Goal: Entertainment & Leisure: Browse casually

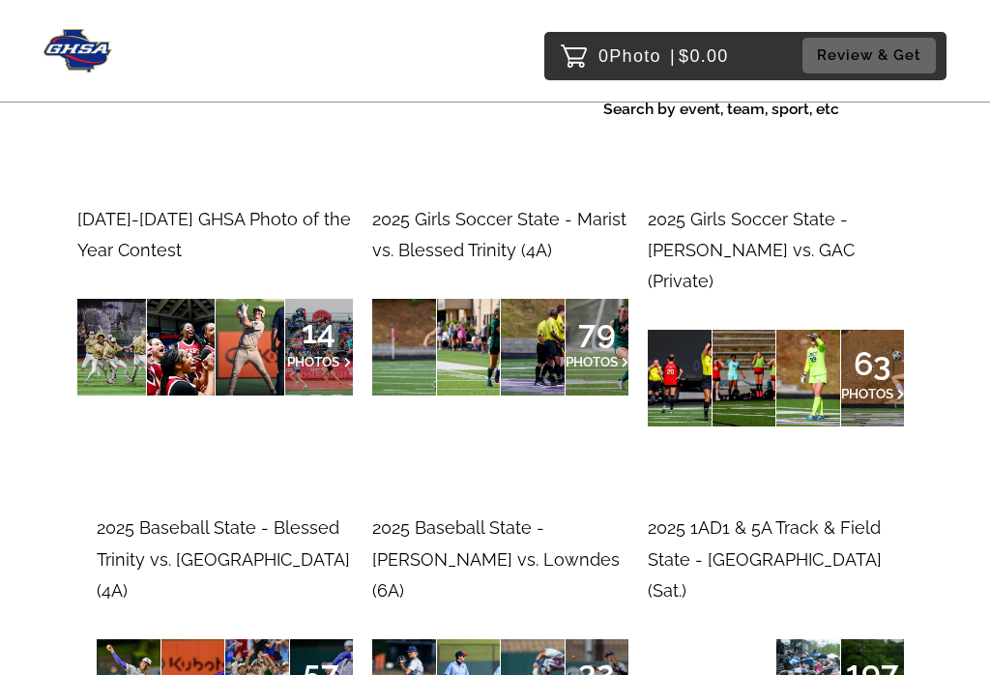
scroll to position [168, 0]
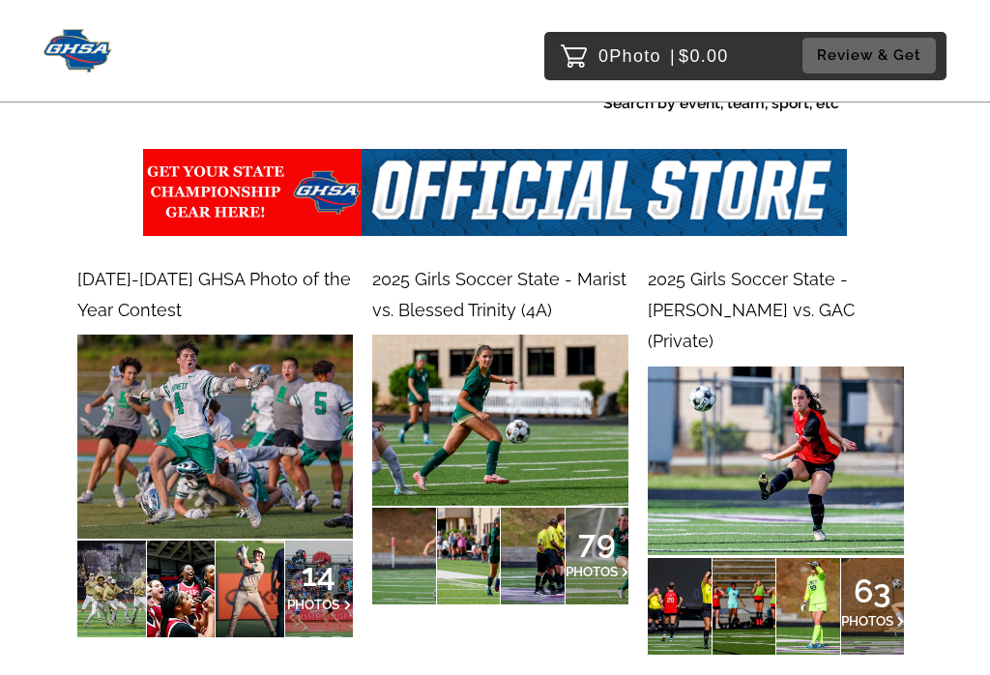
click at [752, 294] on div "2025 Girls Soccer State - [PERSON_NAME] vs. GAC (Private)" at bounding box center [776, 311] width 256 height 94
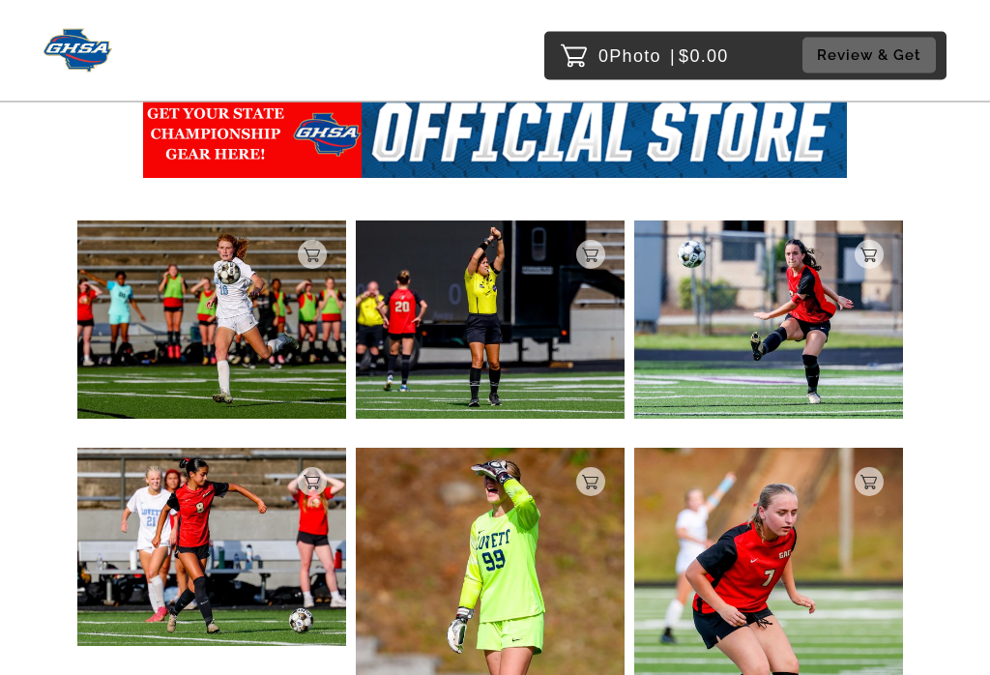
scroll to position [321, 0]
click at [276, 321] on img at bounding box center [211, 319] width 269 height 198
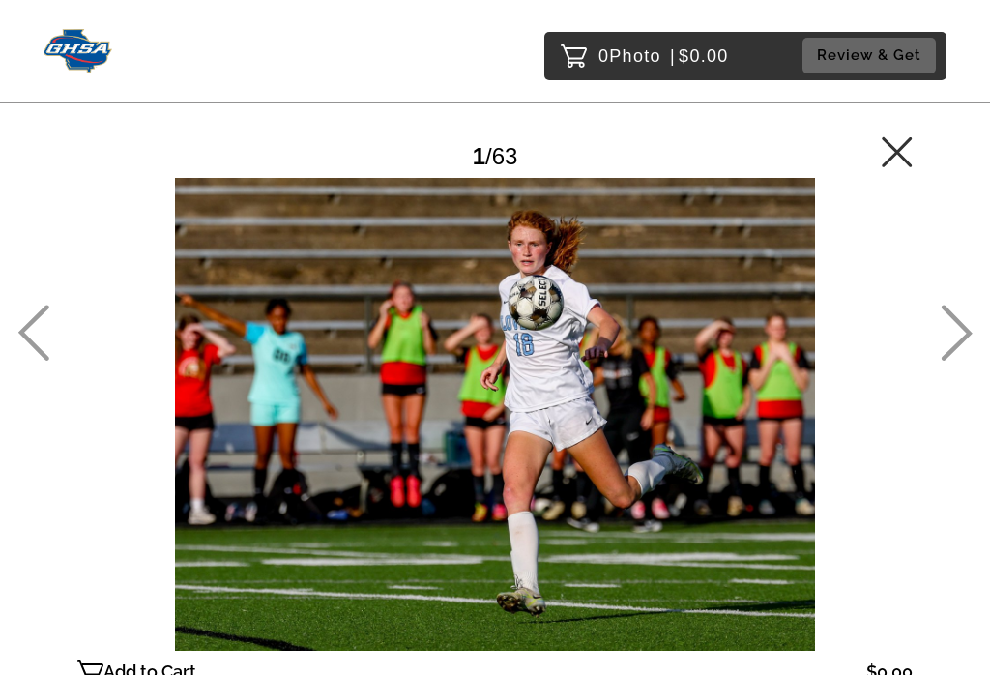
click at [962, 342] on icon at bounding box center [957, 333] width 31 height 56
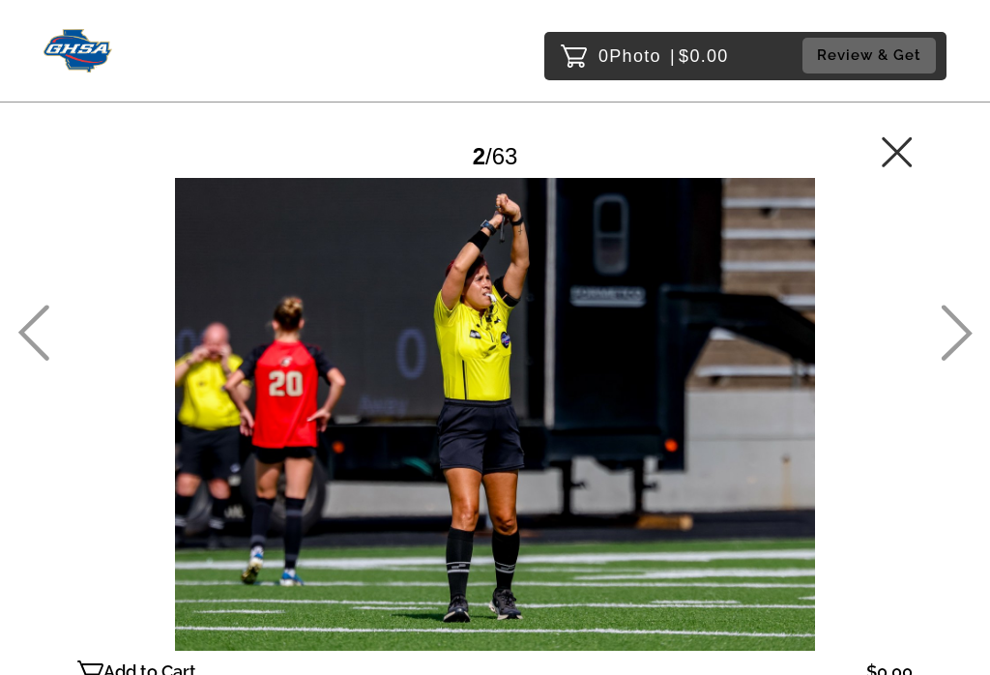
click at [963, 348] on icon at bounding box center [957, 333] width 32 height 56
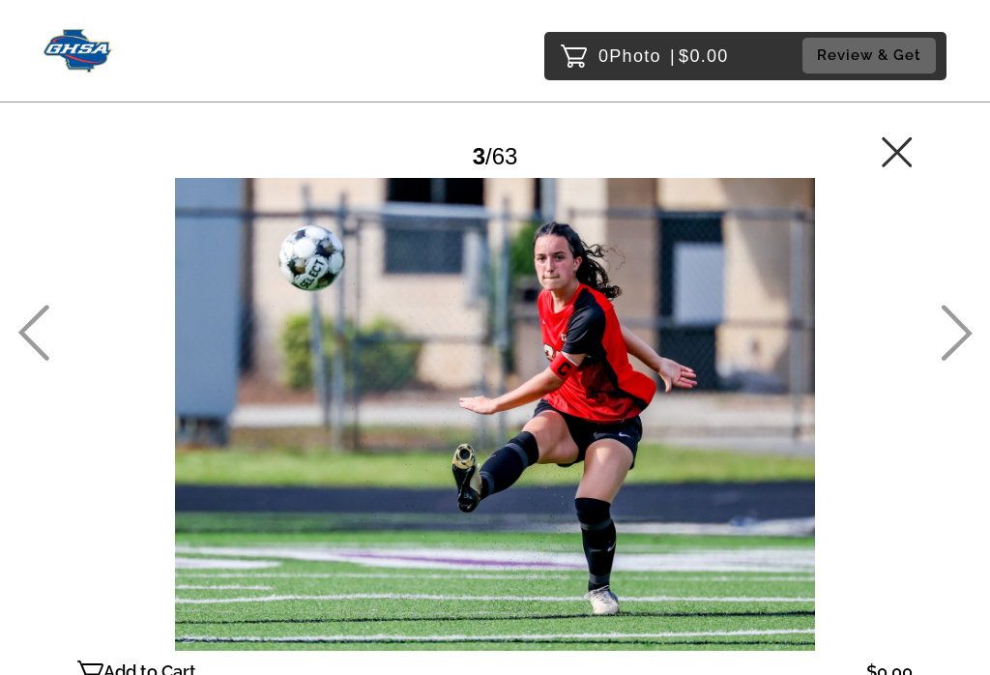
click at [965, 349] on icon at bounding box center [957, 333] width 32 height 56
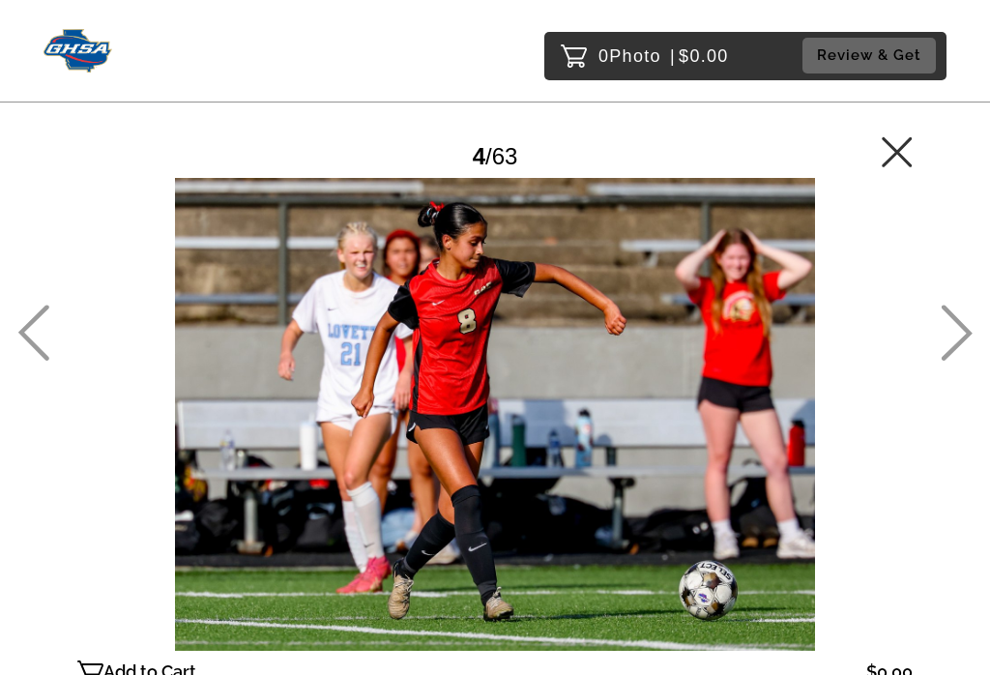
click at [963, 345] on icon at bounding box center [957, 333] width 32 height 56
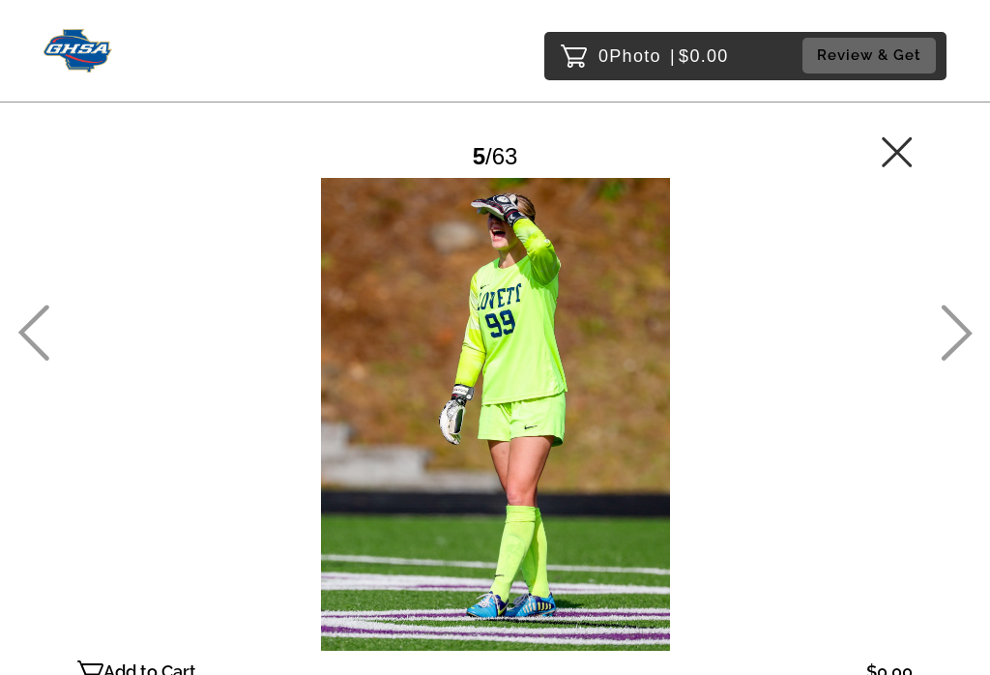
click at [963, 348] on icon at bounding box center [957, 333] width 32 height 56
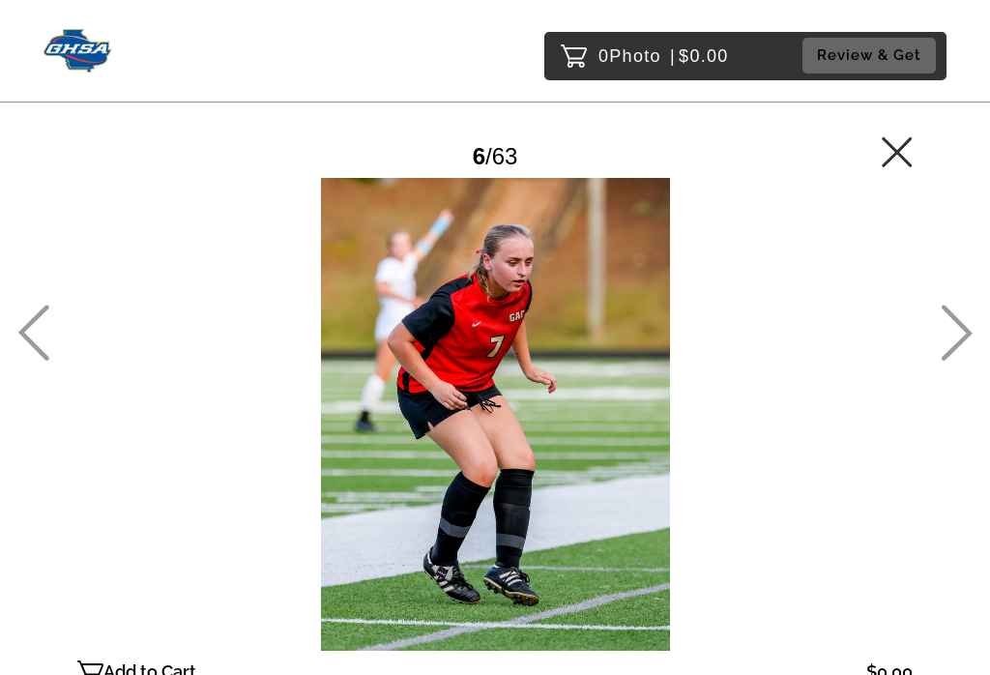
click at [964, 346] on icon at bounding box center [957, 333] width 32 height 56
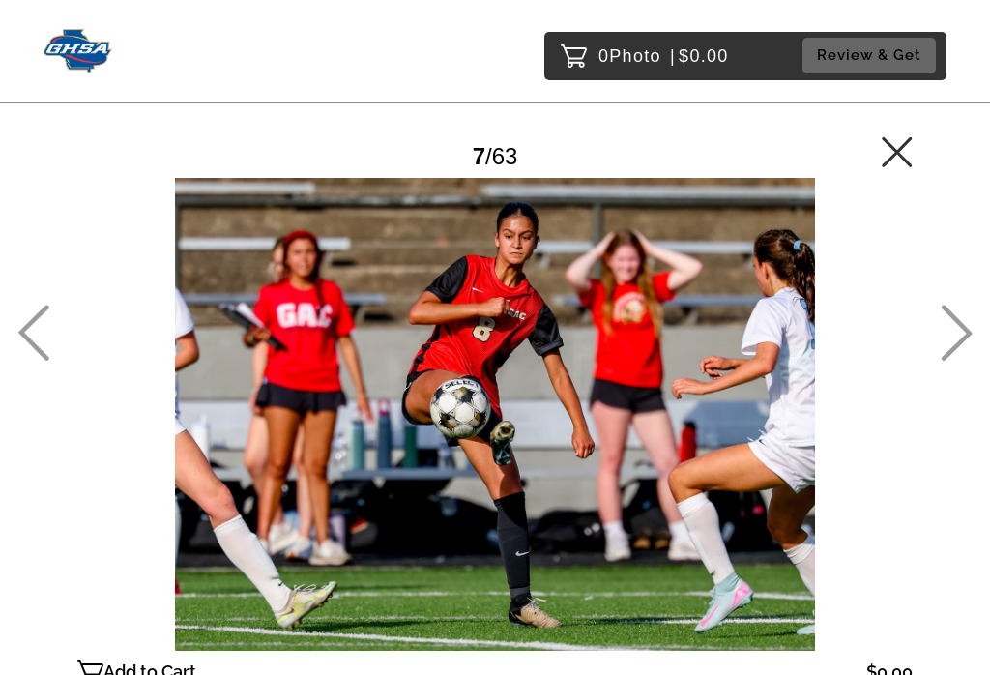
click at [964, 348] on icon at bounding box center [957, 333] width 32 height 56
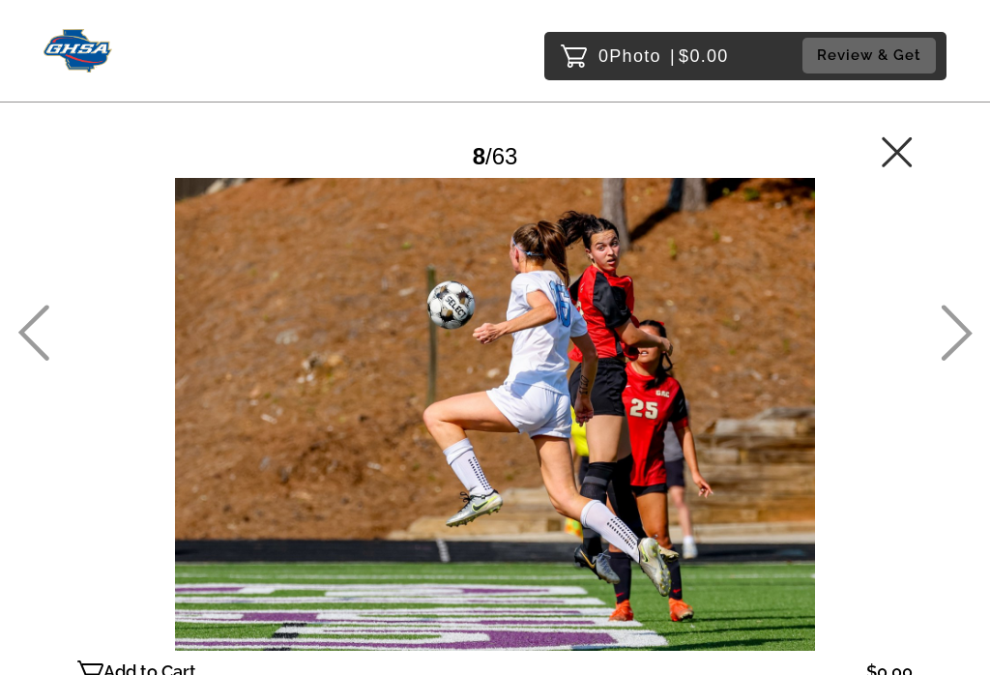
click at [966, 344] on icon at bounding box center [957, 333] width 31 height 56
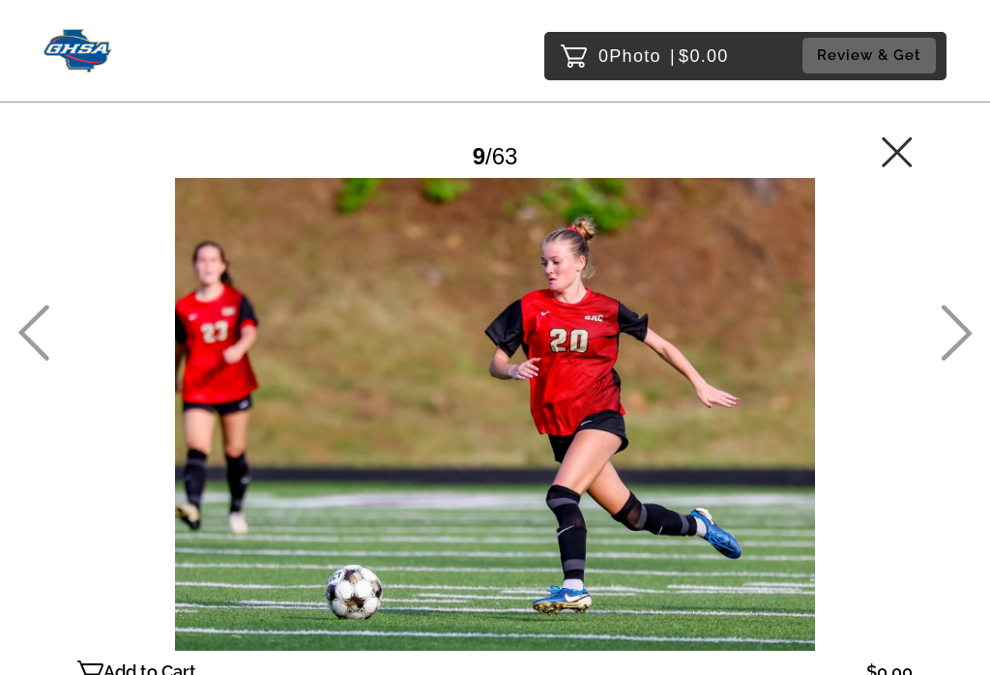
click at [966, 351] on icon at bounding box center [957, 333] width 31 height 56
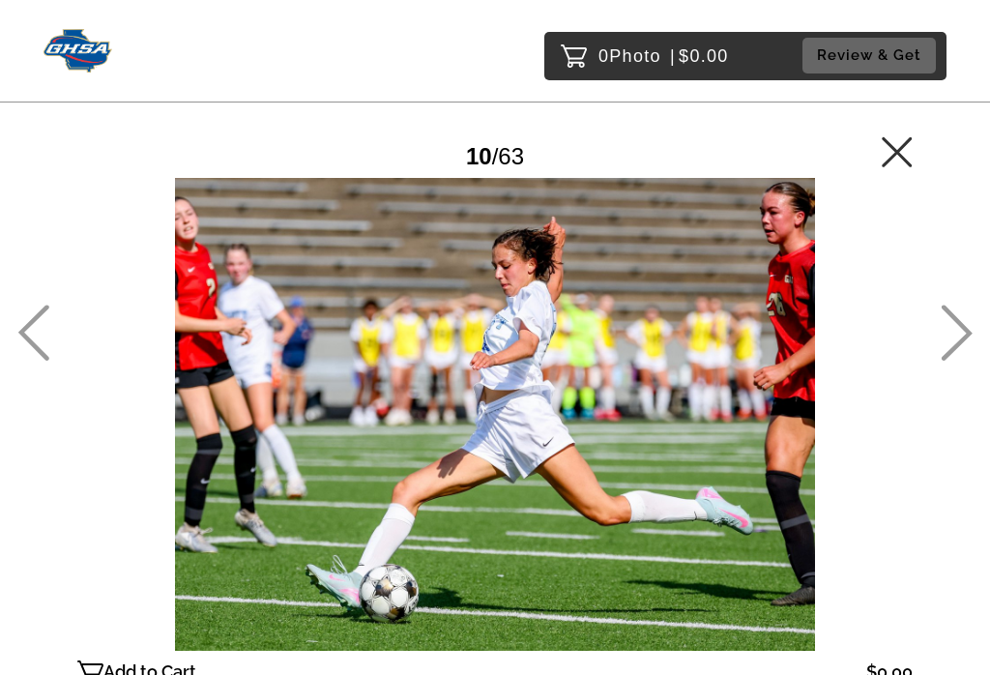
click at [968, 347] on icon at bounding box center [957, 333] width 31 height 56
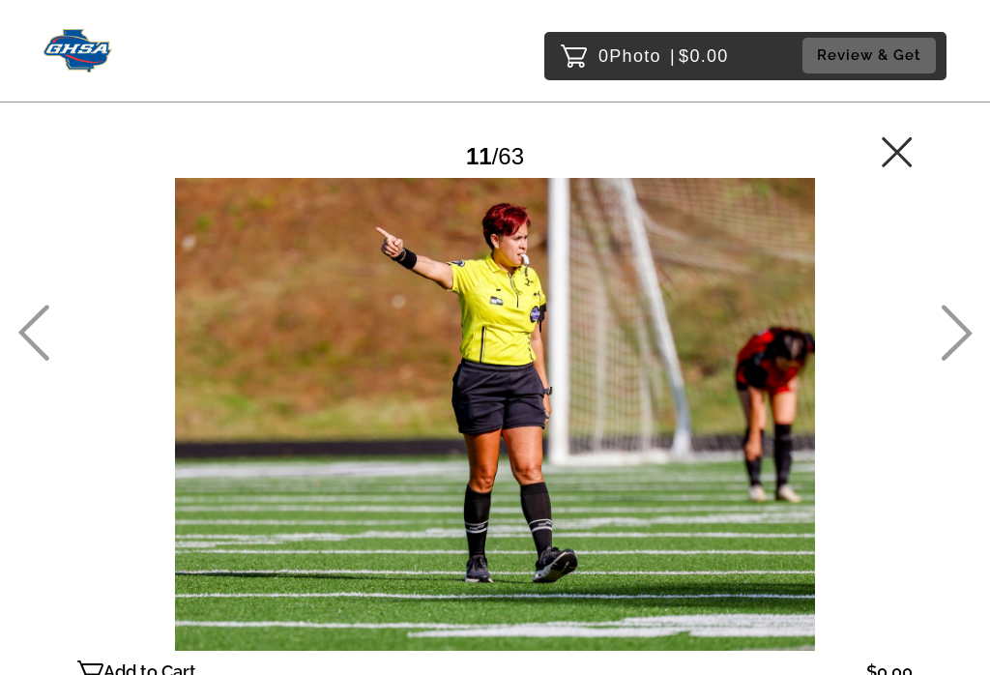
click at [968, 349] on icon at bounding box center [957, 333] width 31 height 56
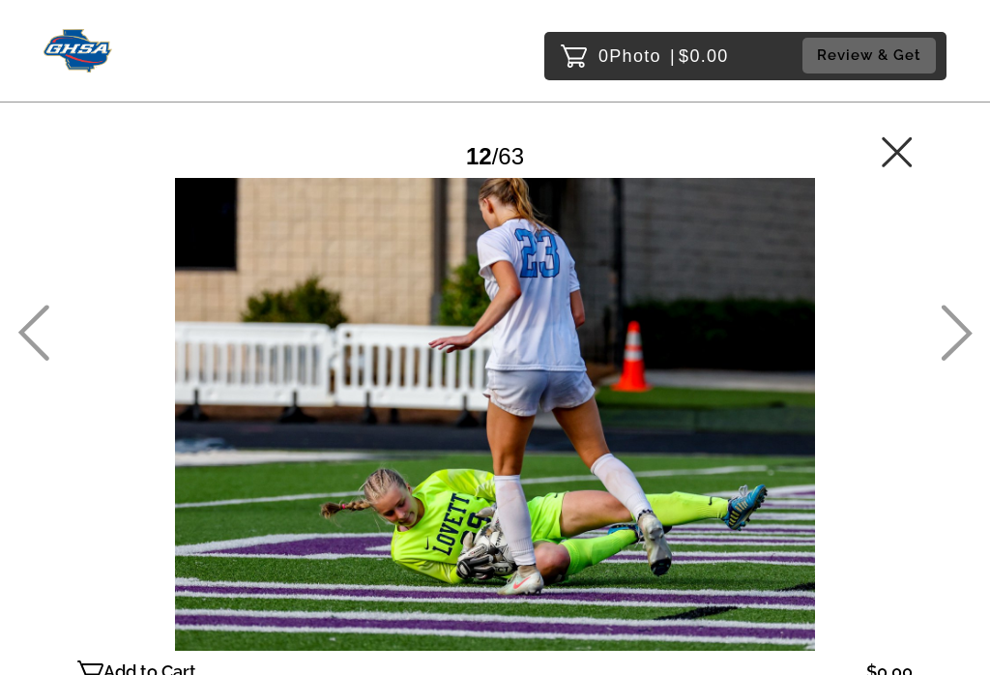
click at [968, 345] on icon at bounding box center [957, 333] width 31 height 56
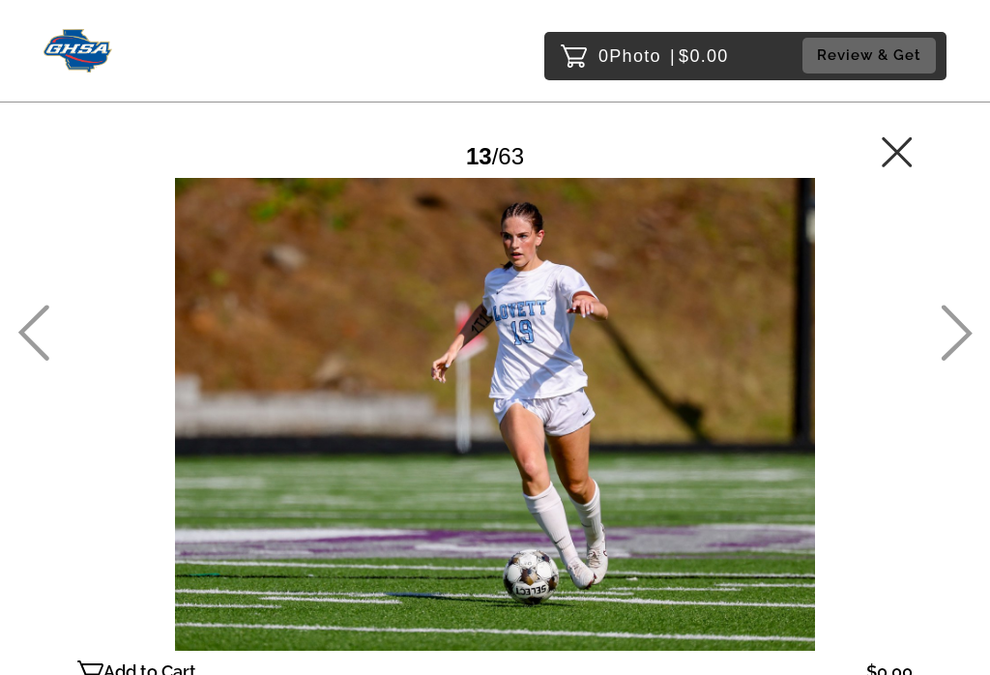
click at [964, 341] on icon at bounding box center [957, 333] width 31 height 56
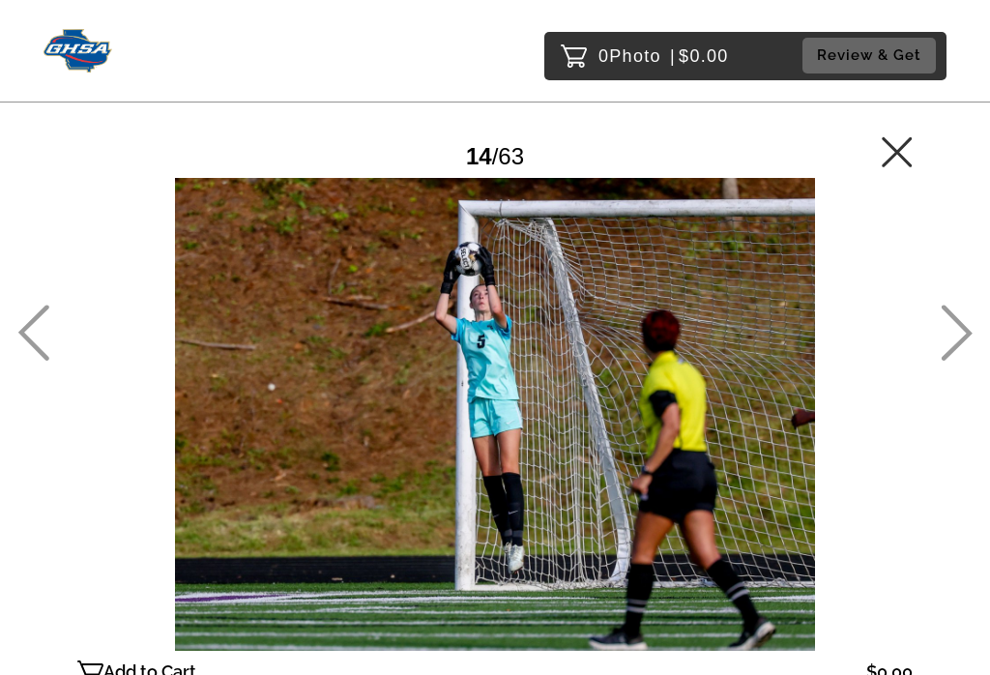
click at [965, 343] on icon at bounding box center [957, 333] width 31 height 56
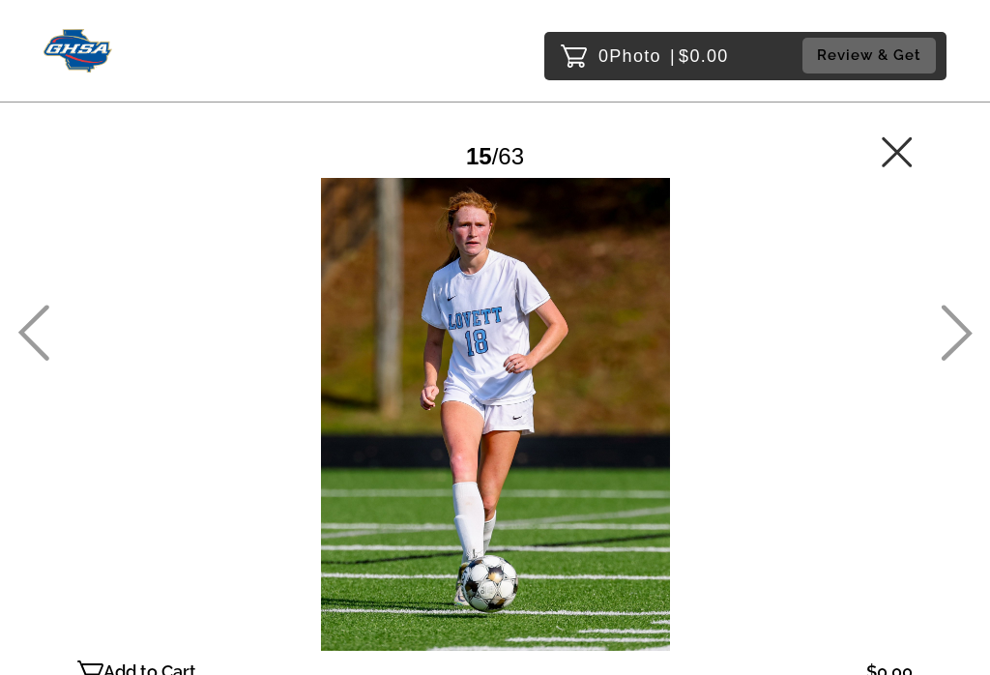
click at [962, 343] on icon at bounding box center [957, 333] width 31 height 56
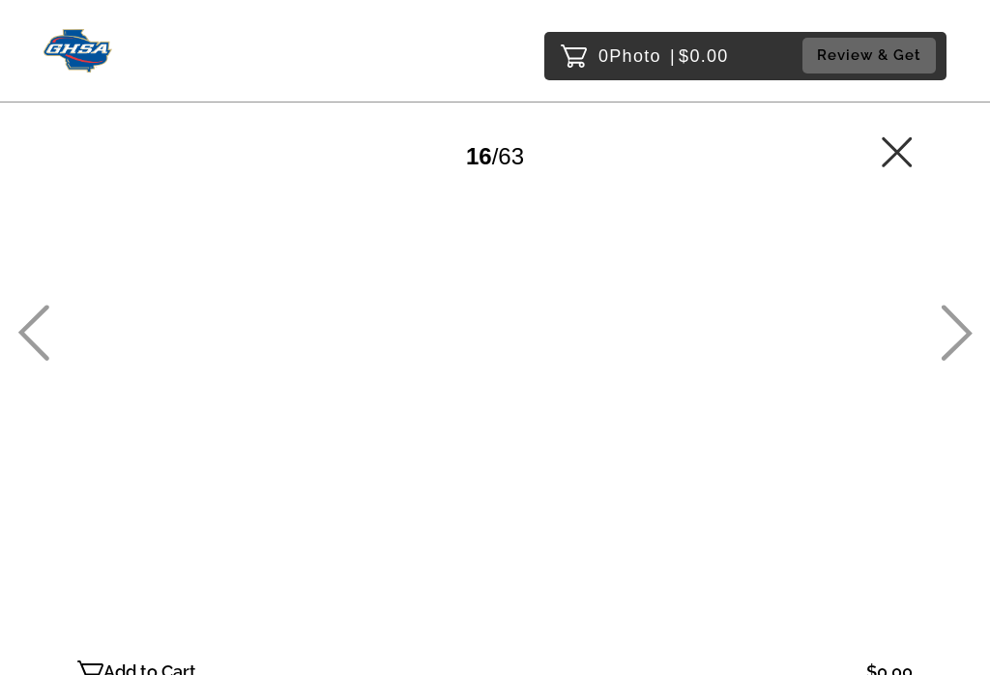
click at [965, 344] on icon at bounding box center [957, 333] width 31 height 56
click at [962, 343] on icon at bounding box center [957, 333] width 31 height 56
click at [964, 347] on icon at bounding box center [957, 333] width 32 height 56
click at [965, 346] on icon at bounding box center [957, 333] width 31 height 56
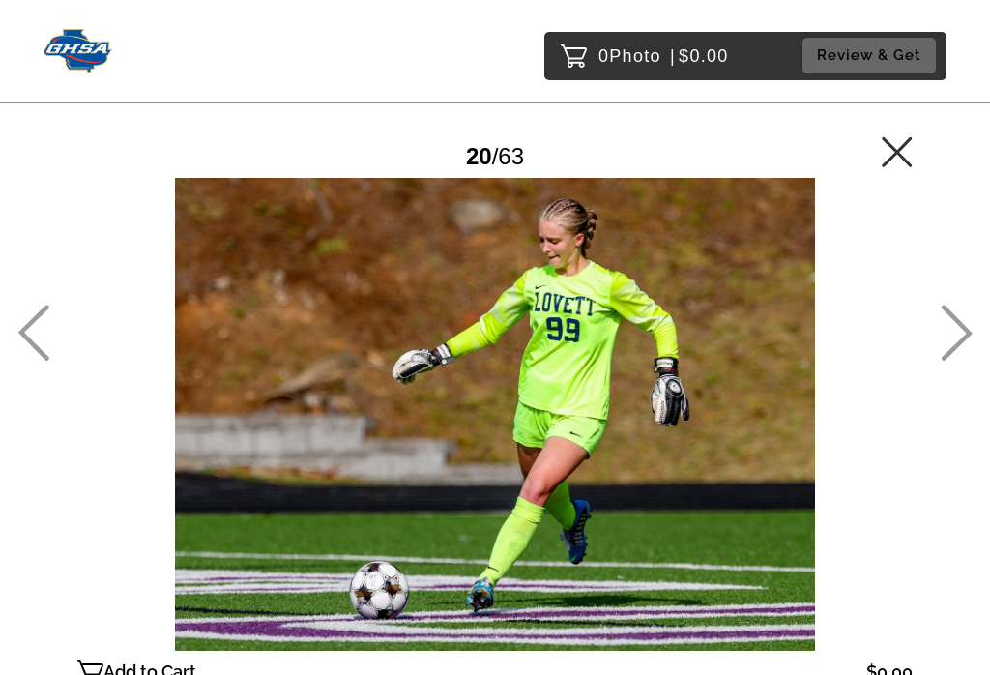
click at [966, 346] on icon at bounding box center [957, 333] width 31 height 56
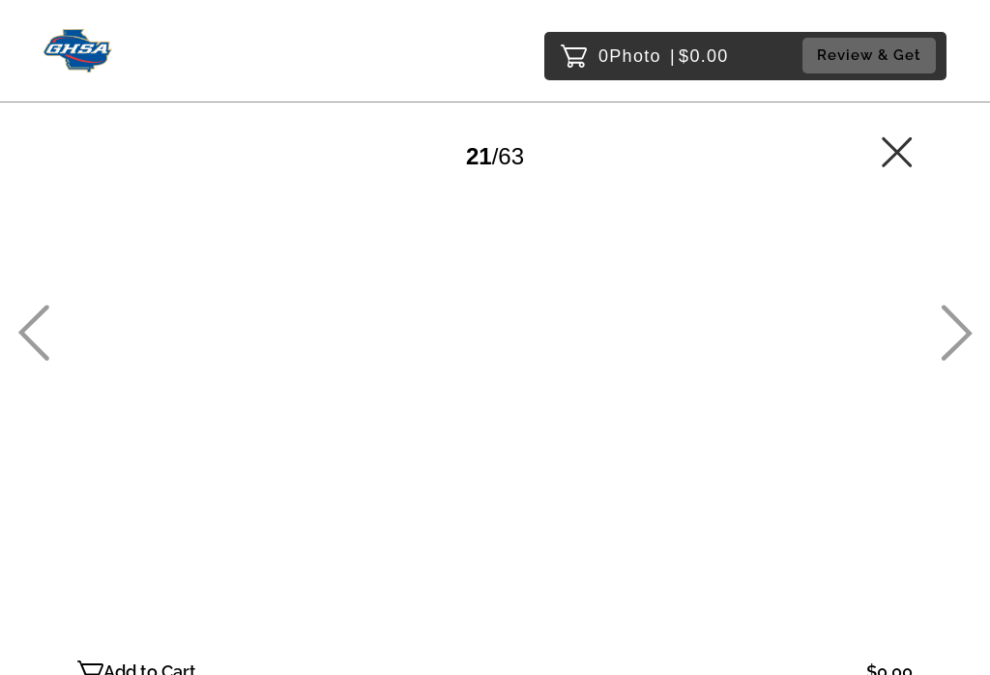
click at [964, 344] on icon at bounding box center [957, 333] width 31 height 56
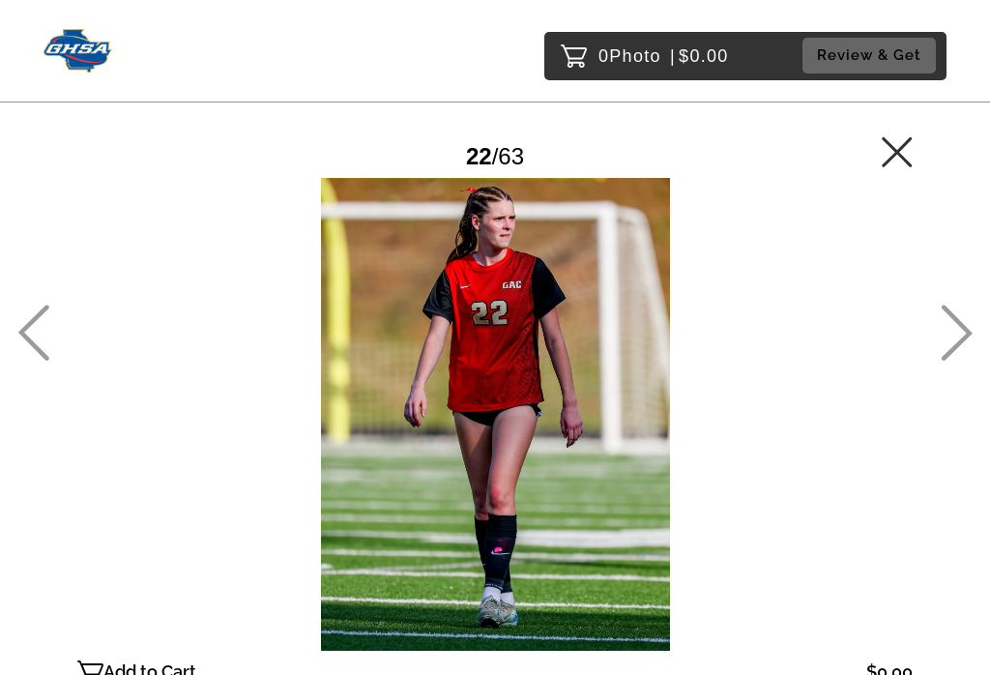
click at [959, 335] on icon at bounding box center [957, 333] width 31 height 56
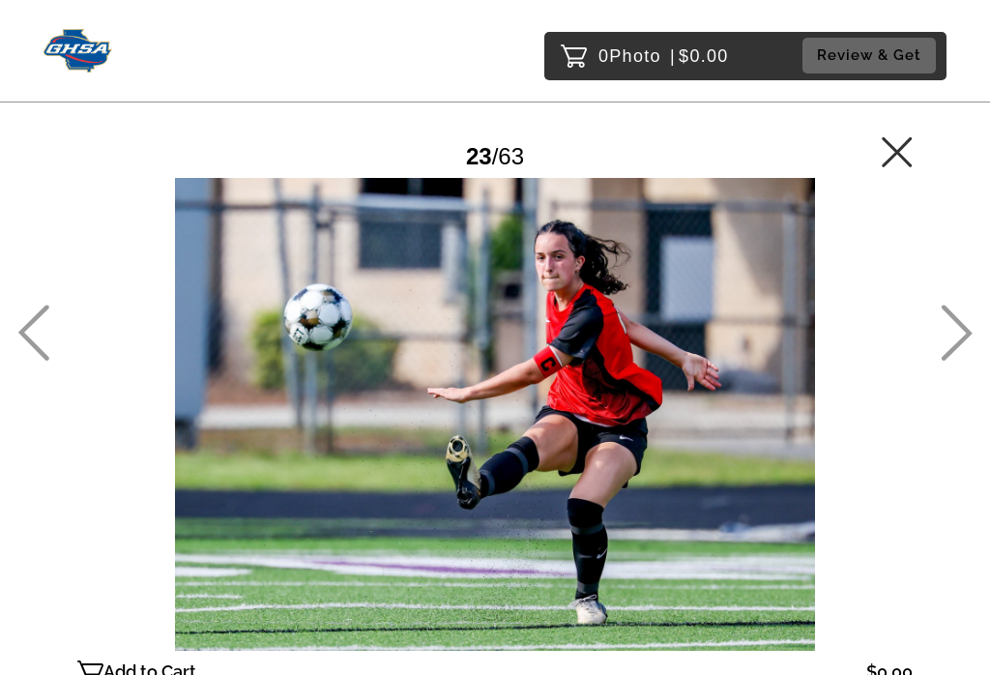
click at [963, 345] on icon at bounding box center [957, 333] width 32 height 56
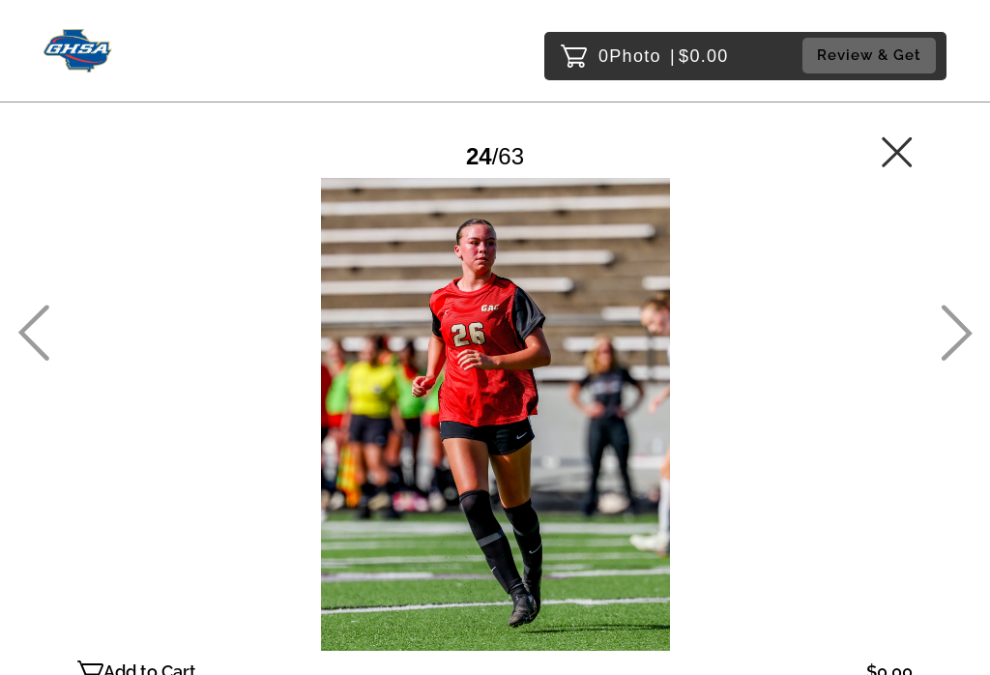
click at [964, 343] on icon at bounding box center [957, 333] width 31 height 56
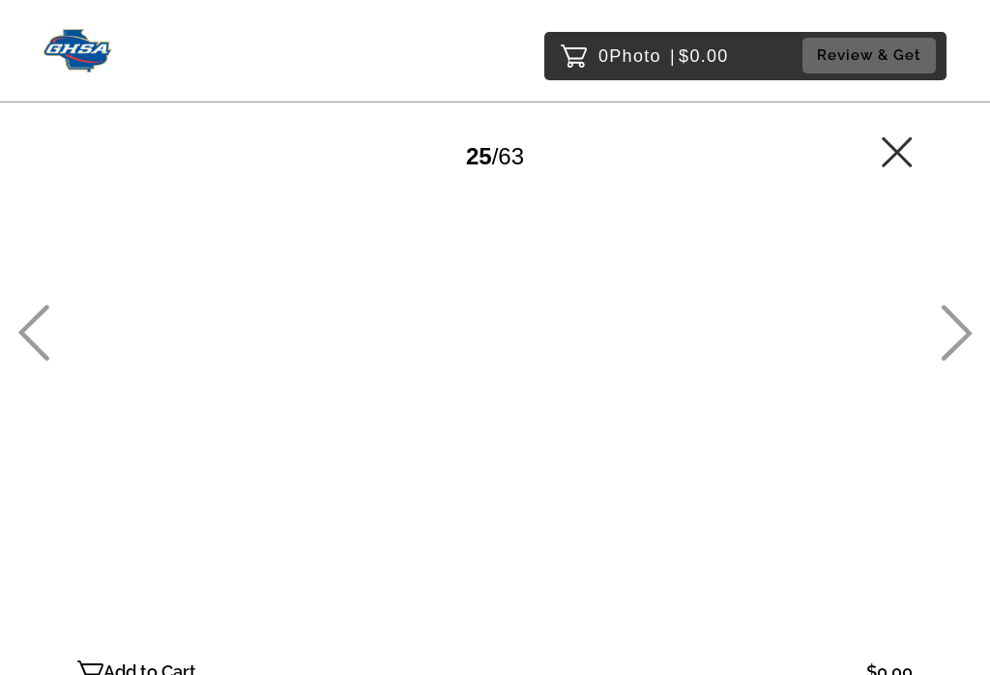
click at [964, 345] on icon at bounding box center [957, 333] width 31 height 56
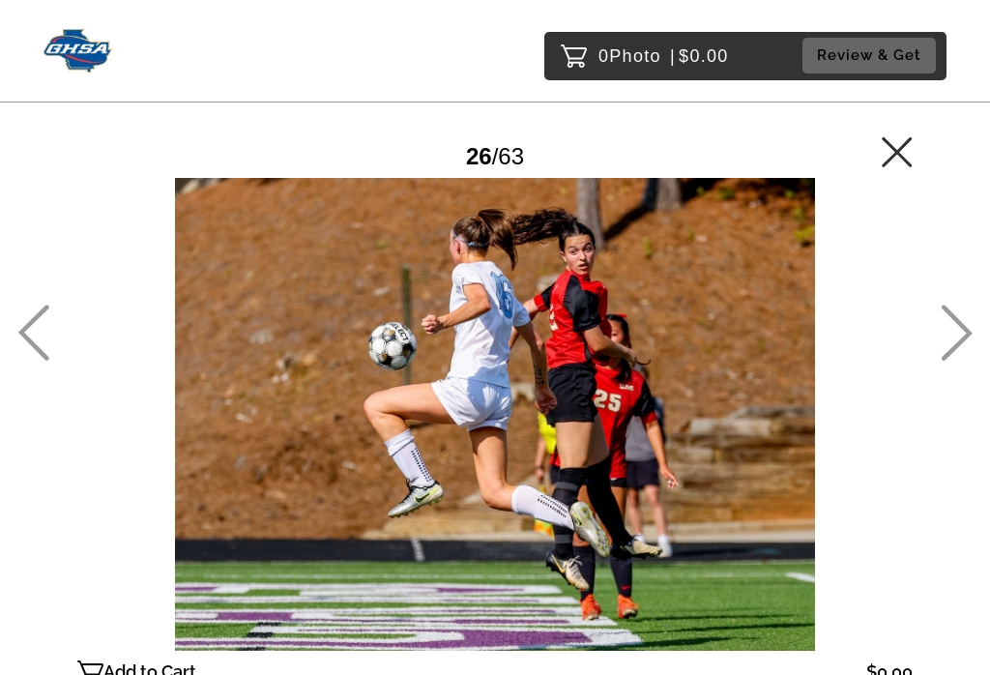
click at [965, 345] on icon at bounding box center [957, 333] width 31 height 56
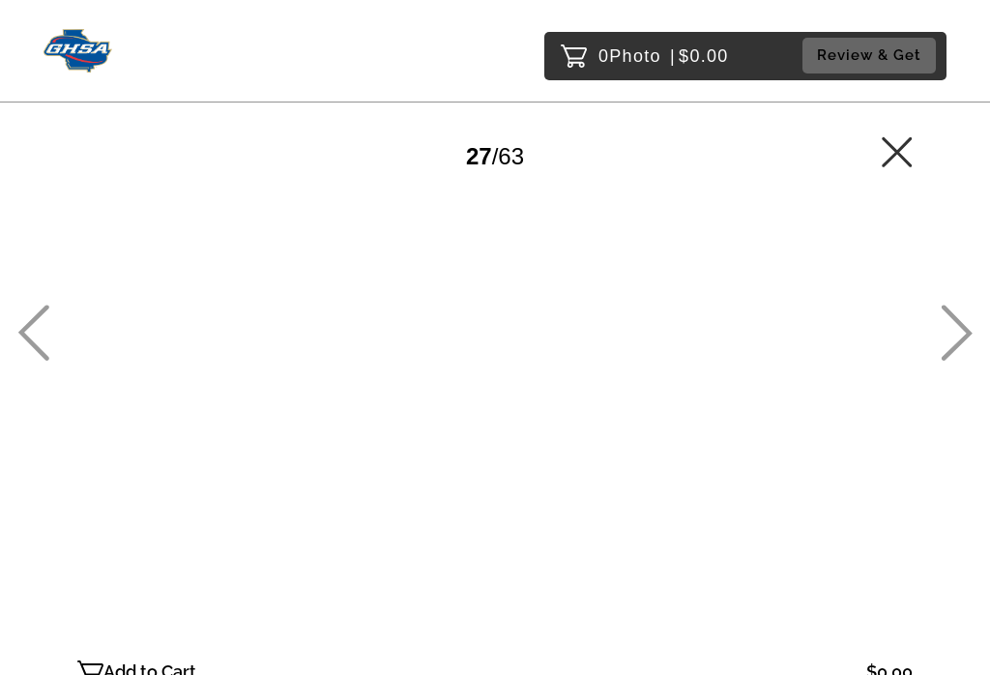
click at [966, 341] on icon at bounding box center [957, 333] width 32 height 56
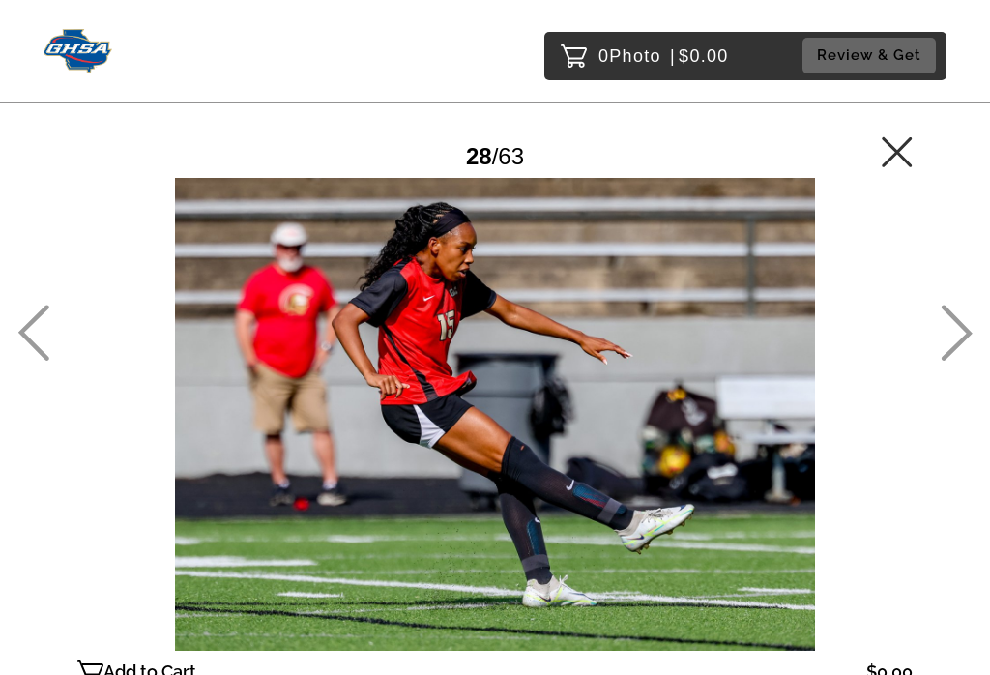
click at [965, 344] on icon at bounding box center [957, 333] width 31 height 56
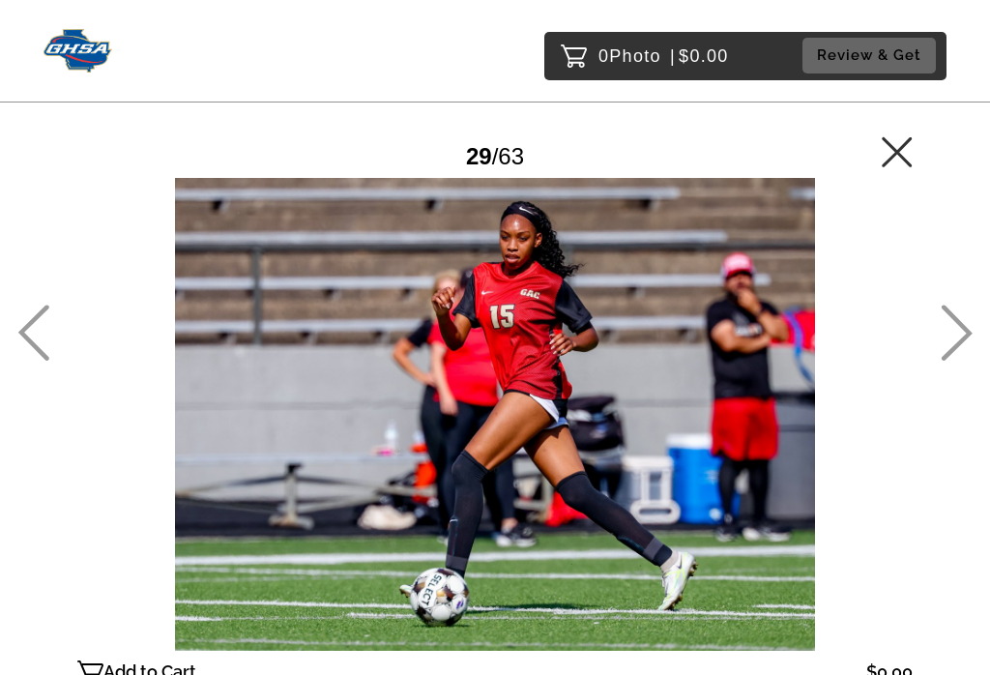
click at [965, 344] on icon at bounding box center [957, 333] width 31 height 56
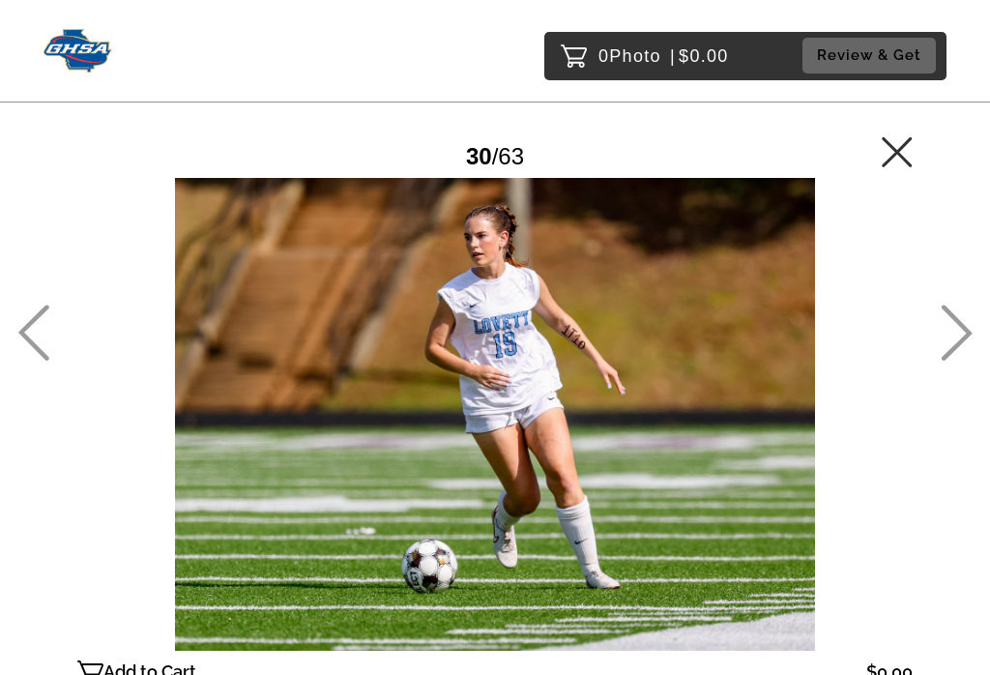
click at [964, 343] on icon at bounding box center [957, 333] width 31 height 56
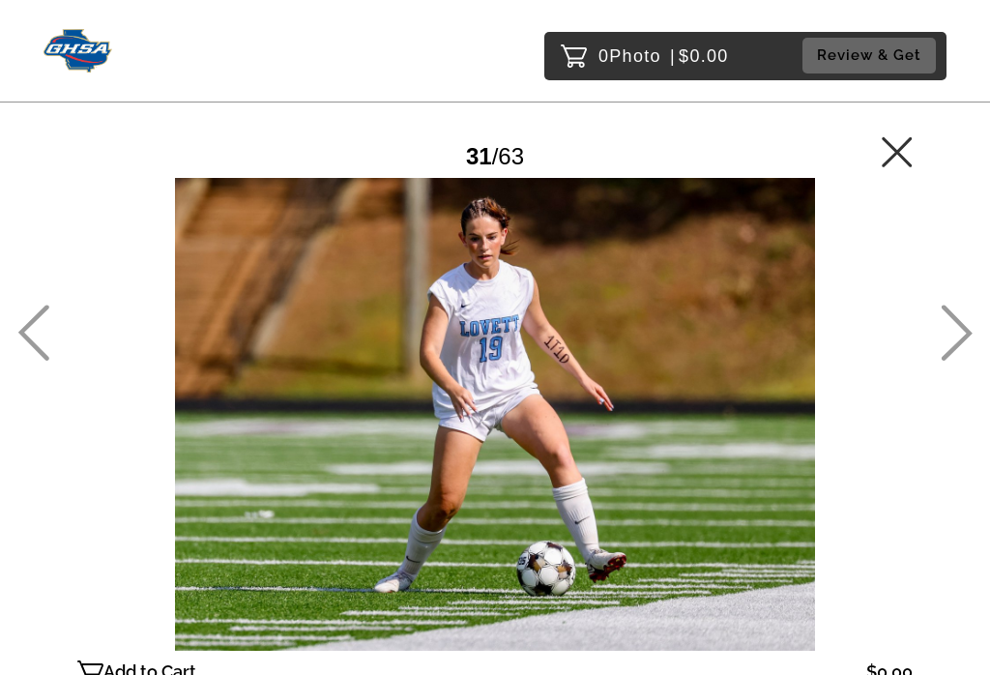
click at [964, 341] on icon at bounding box center [957, 333] width 31 height 56
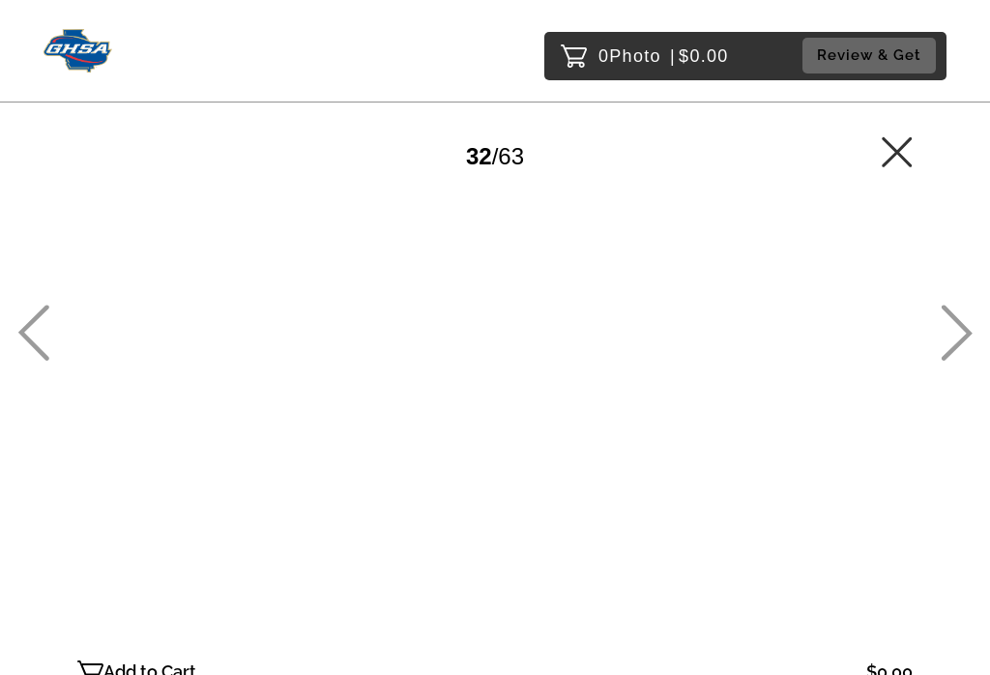
click at [38, 359] on icon at bounding box center [33, 333] width 32 height 56
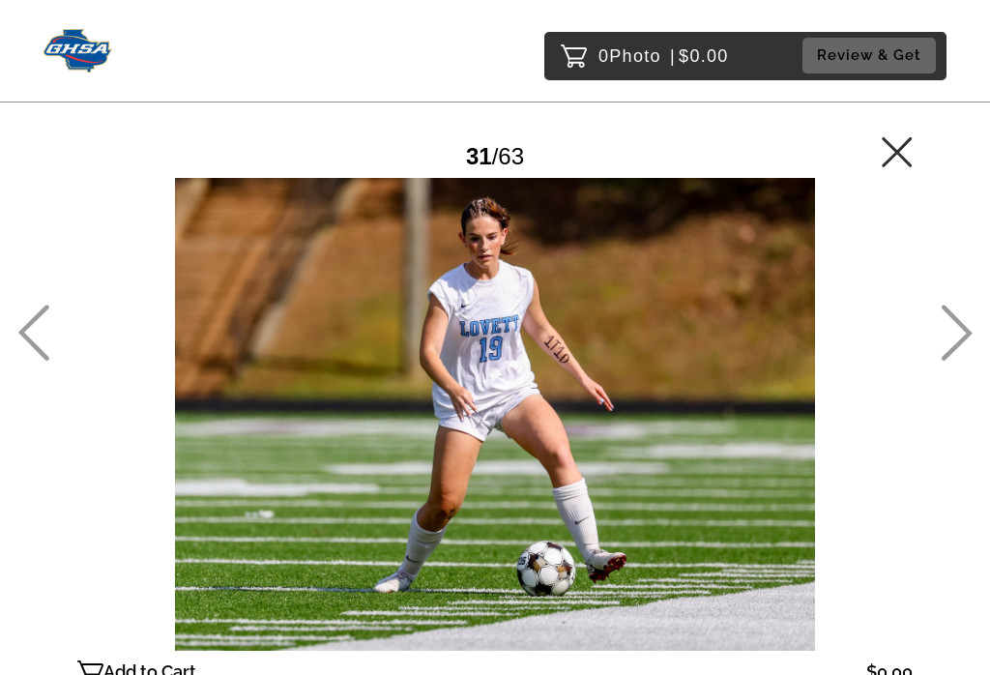
click at [961, 347] on icon at bounding box center [957, 333] width 32 height 56
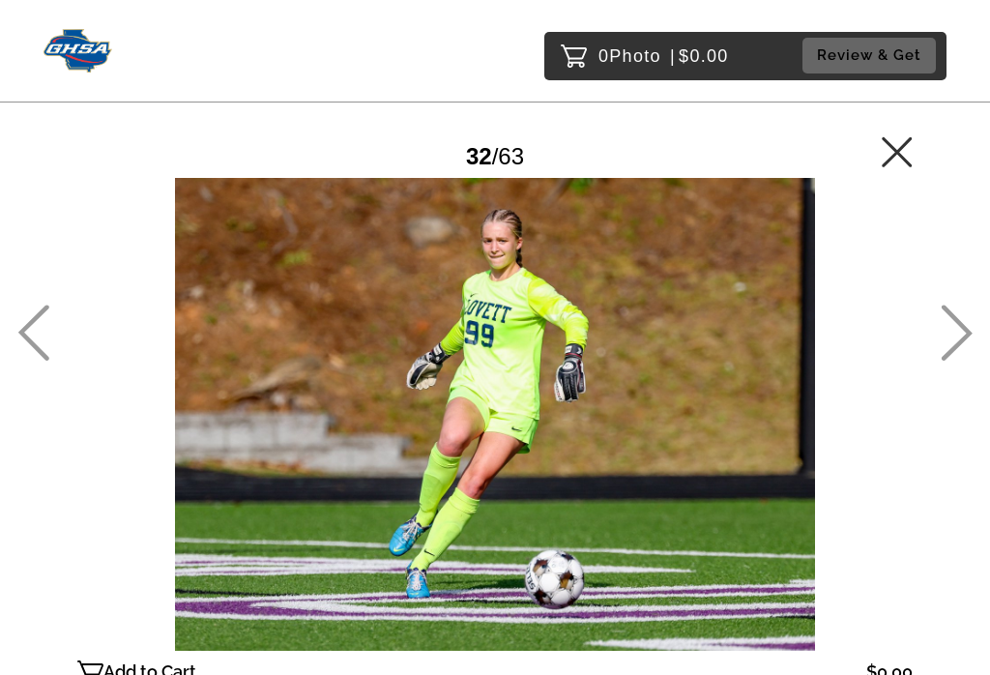
click at [960, 350] on icon at bounding box center [957, 333] width 32 height 56
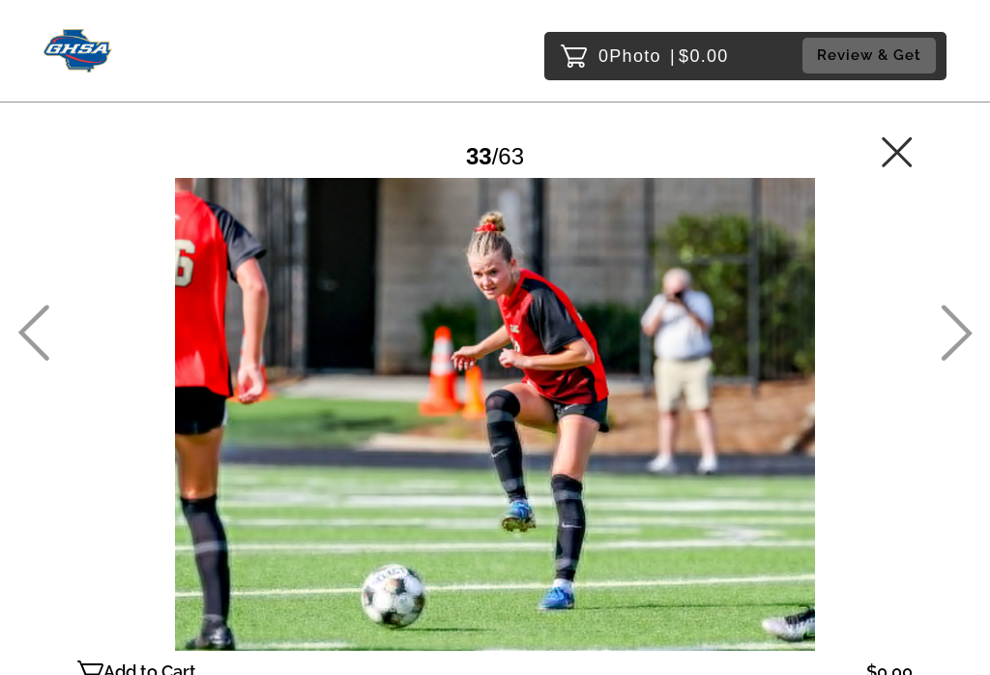
click at [968, 349] on icon at bounding box center [957, 333] width 31 height 56
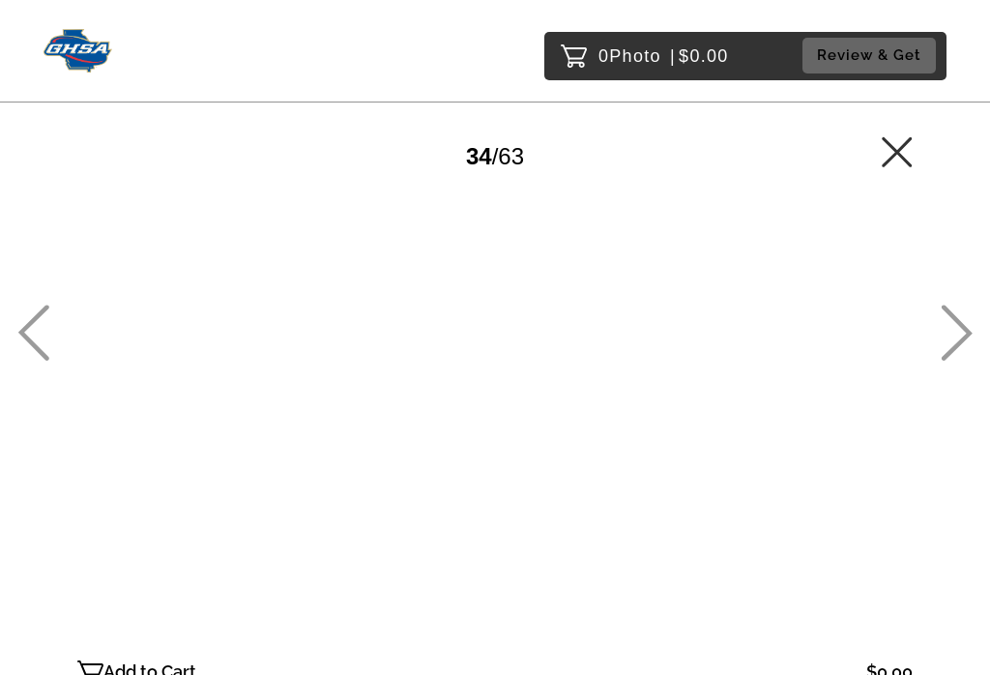
click at [968, 346] on icon at bounding box center [957, 333] width 31 height 56
click at [970, 347] on icon at bounding box center [957, 333] width 31 height 56
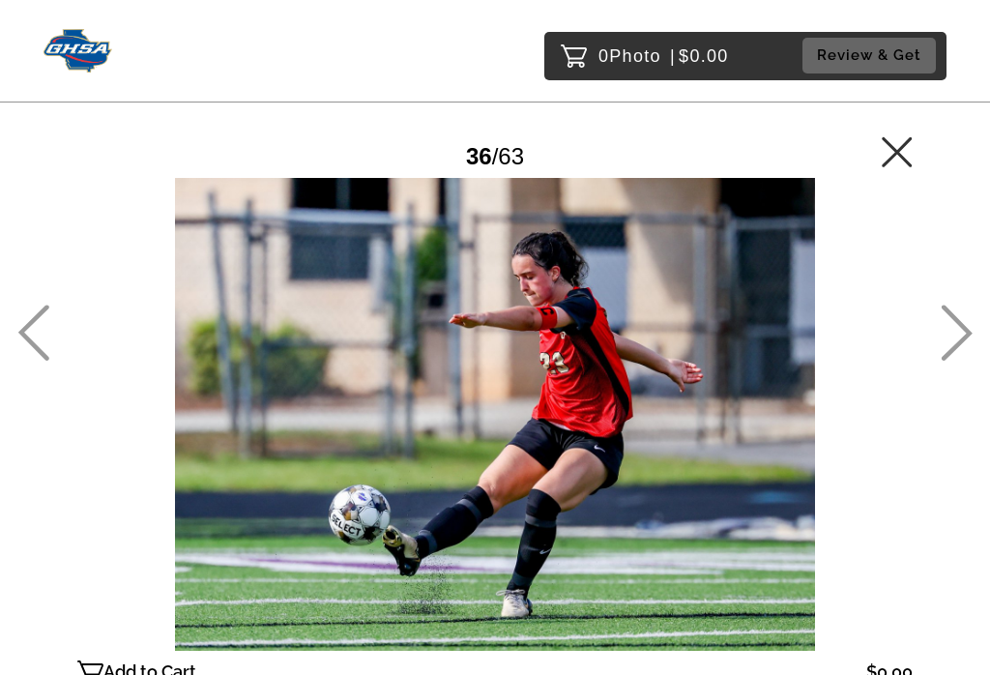
click at [970, 350] on icon at bounding box center [957, 333] width 31 height 56
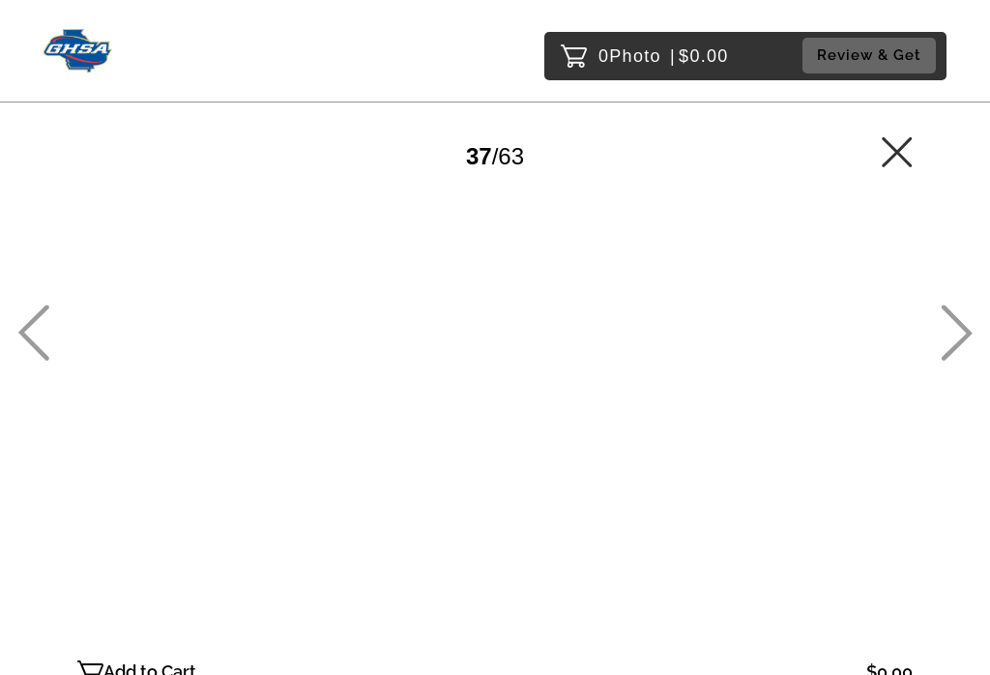
click at [968, 347] on icon at bounding box center [957, 333] width 31 height 56
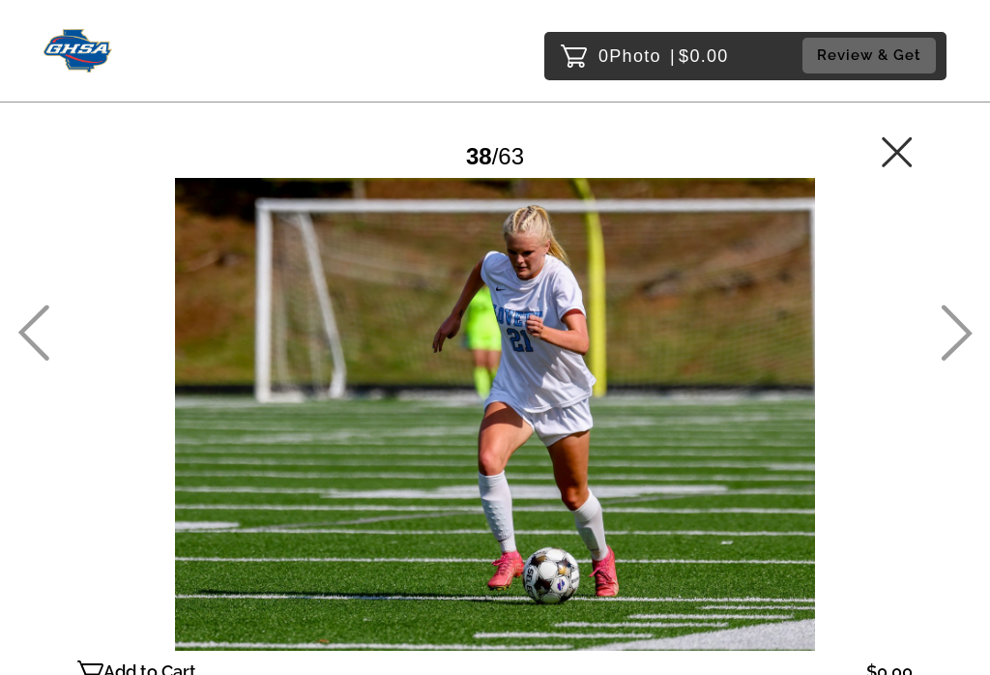
click at [967, 353] on icon at bounding box center [957, 333] width 31 height 56
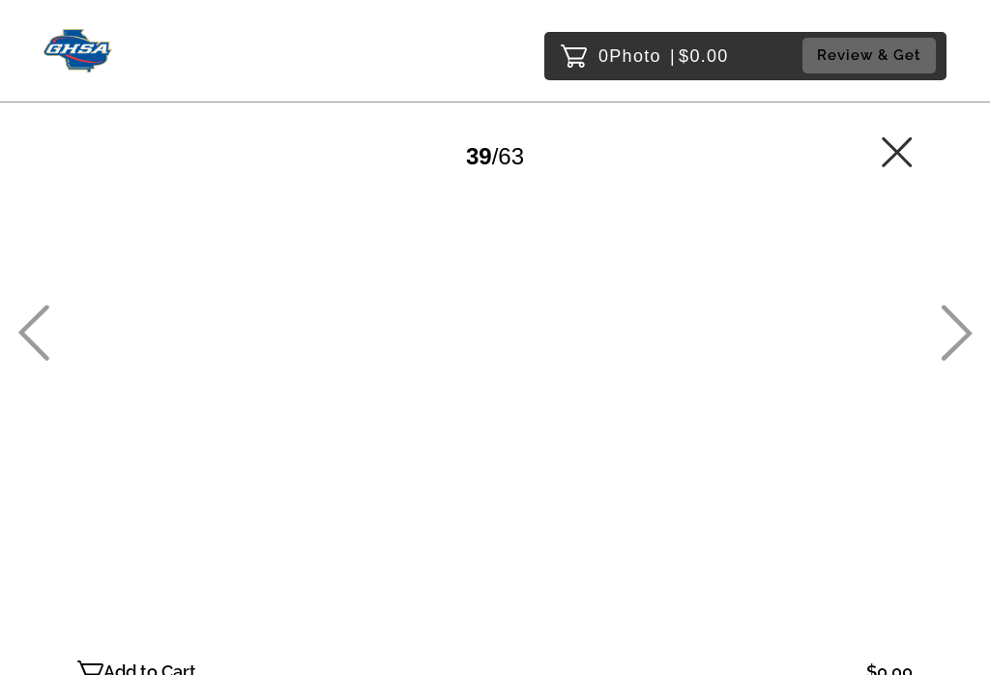
click at [967, 350] on icon at bounding box center [957, 333] width 31 height 56
click at [968, 346] on icon at bounding box center [957, 333] width 31 height 56
click at [966, 348] on icon at bounding box center [957, 333] width 32 height 56
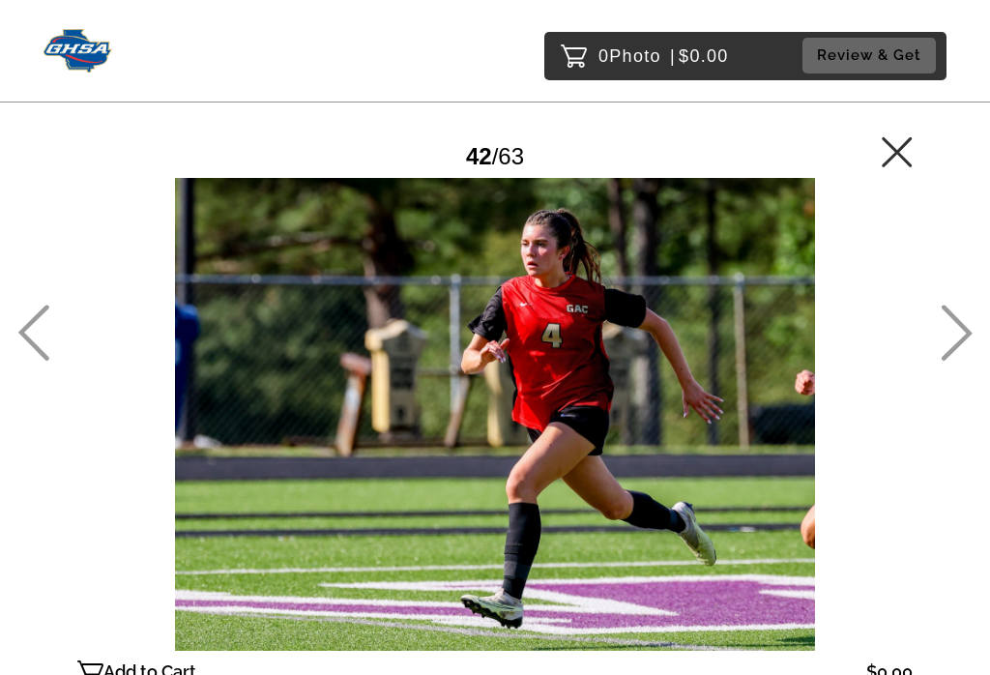
click at [968, 349] on icon at bounding box center [957, 333] width 31 height 56
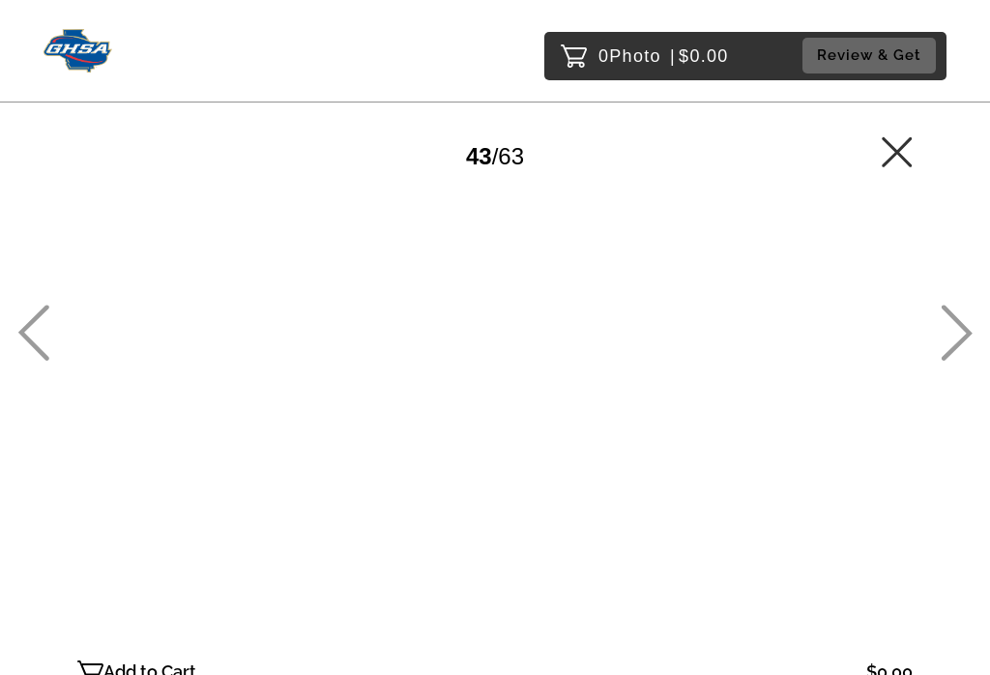
click at [966, 348] on icon at bounding box center [957, 333] width 32 height 56
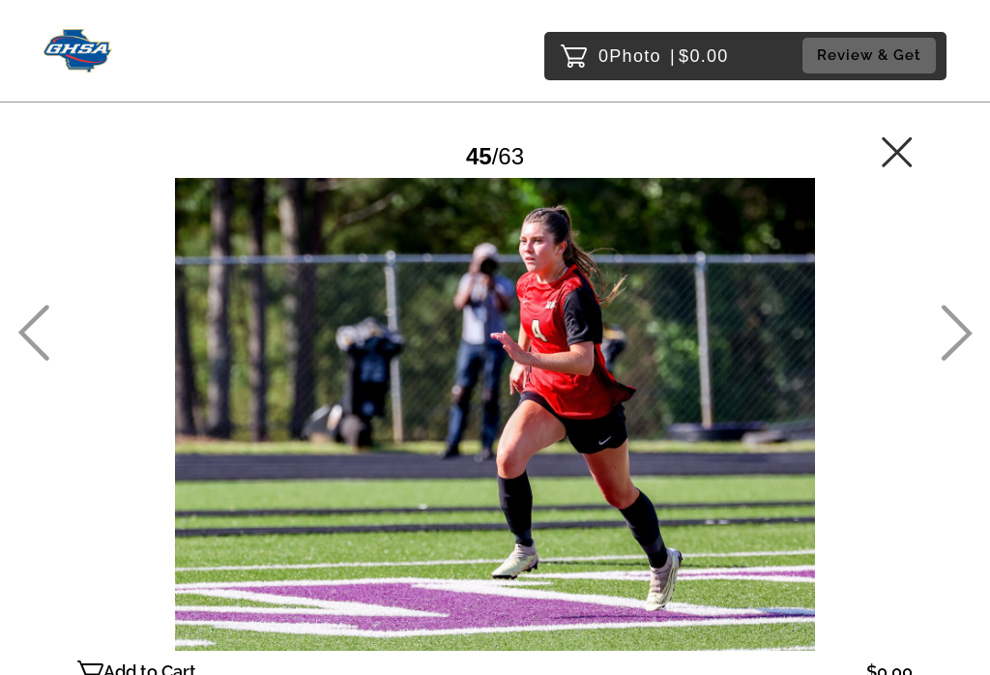
click at [965, 353] on icon at bounding box center [957, 333] width 31 height 56
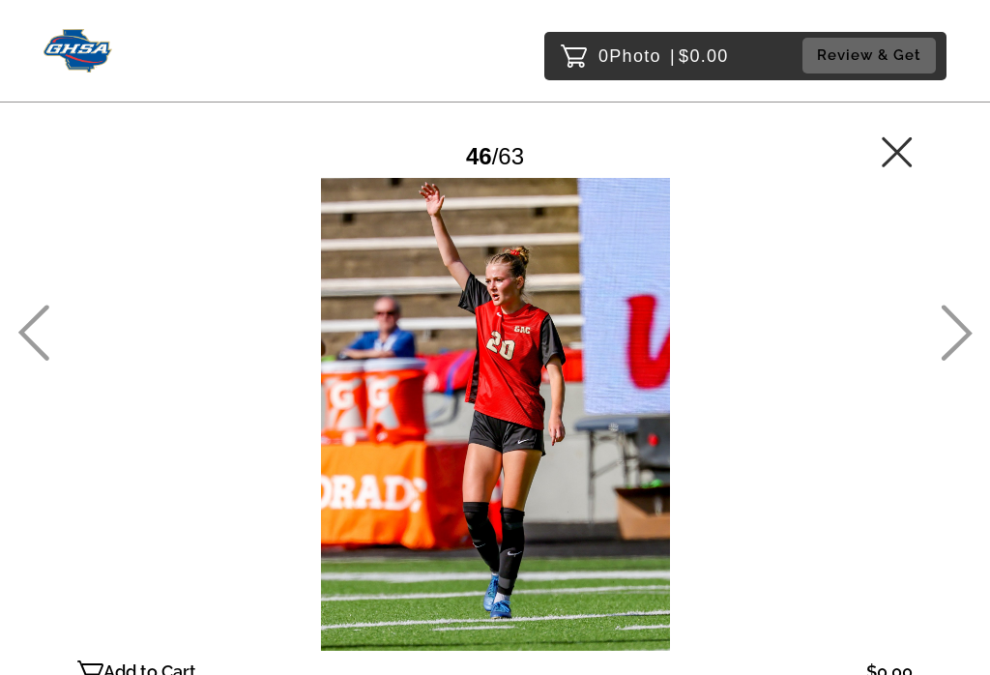
click at [966, 353] on icon at bounding box center [957, 333] width 31 height 56
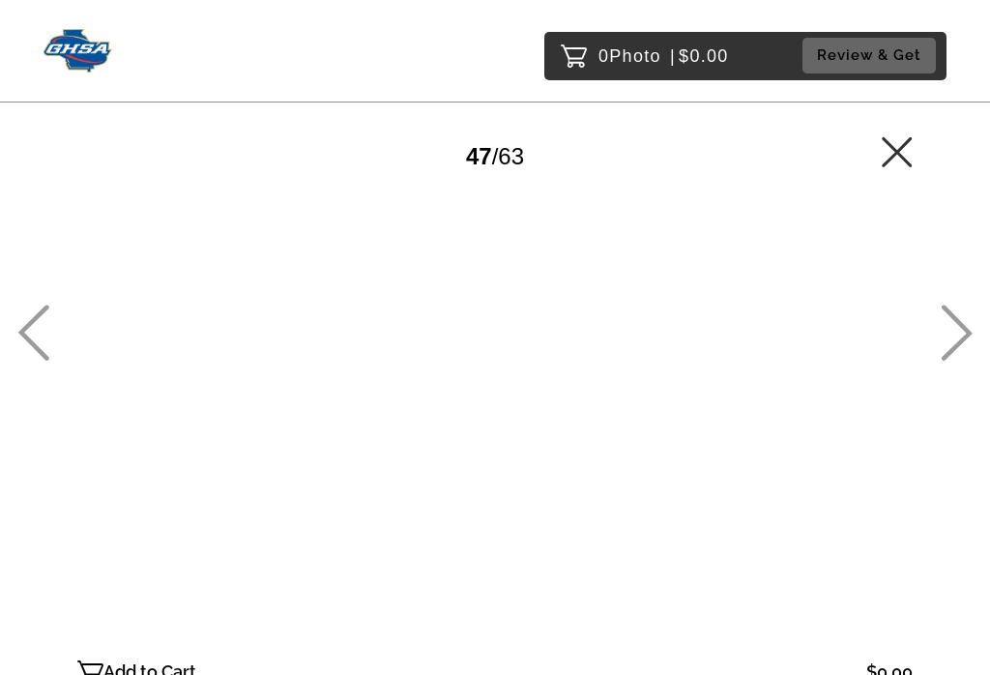
click at [966, 351] on icon at bounding box center [957, 333] width 31 height 56
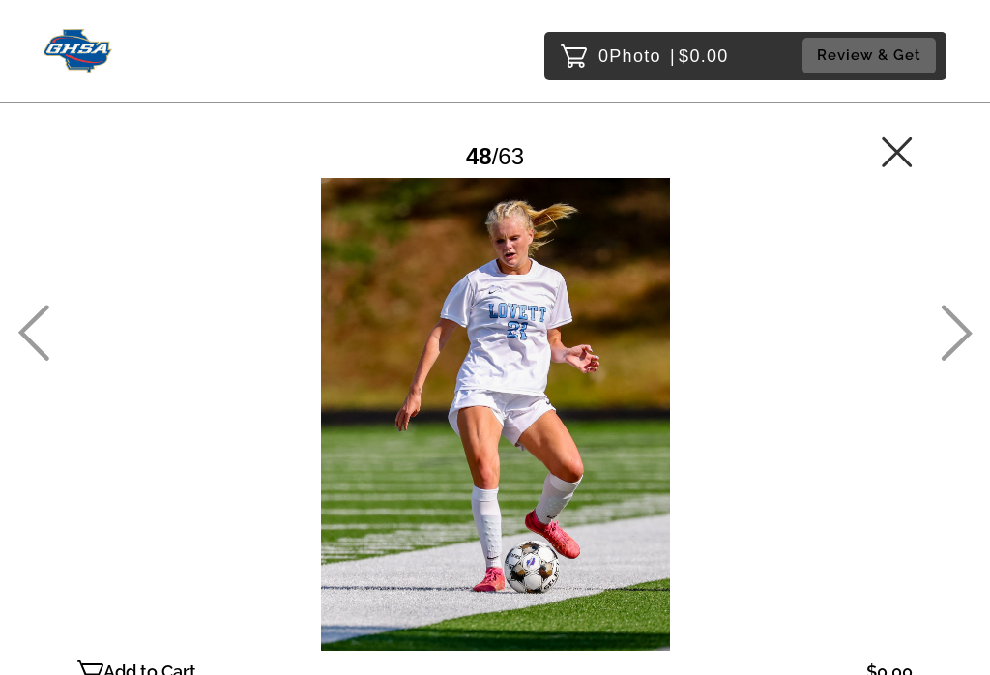
click at [961, 344] on icon at bounding box center [957, 333] width 32 height 56
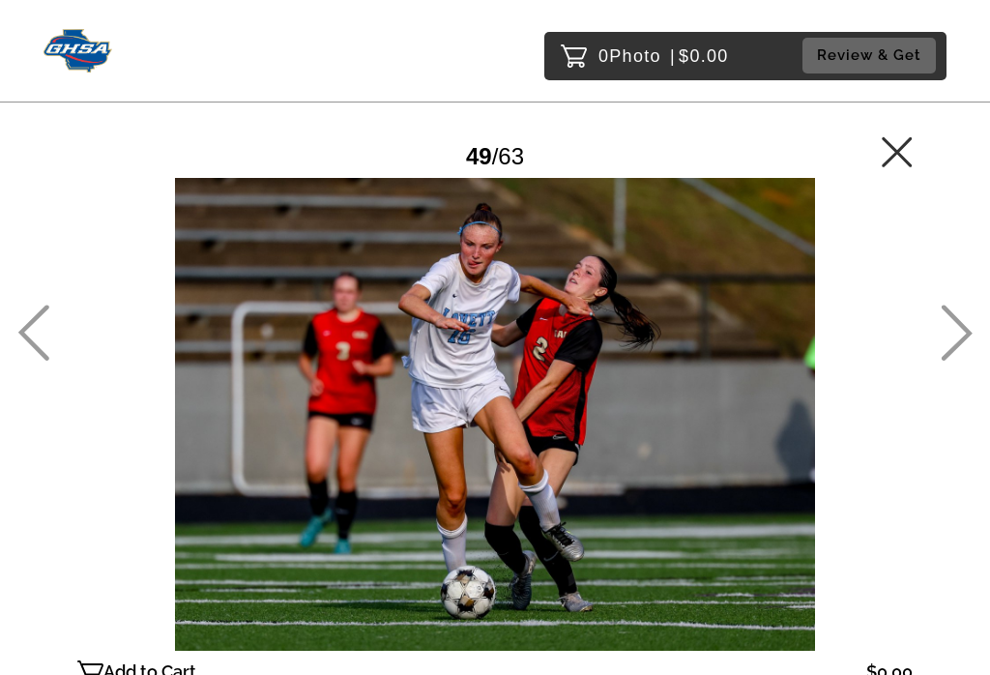
click at [958, 348] on icon at bounding box center [957, 333] width 32 height 56
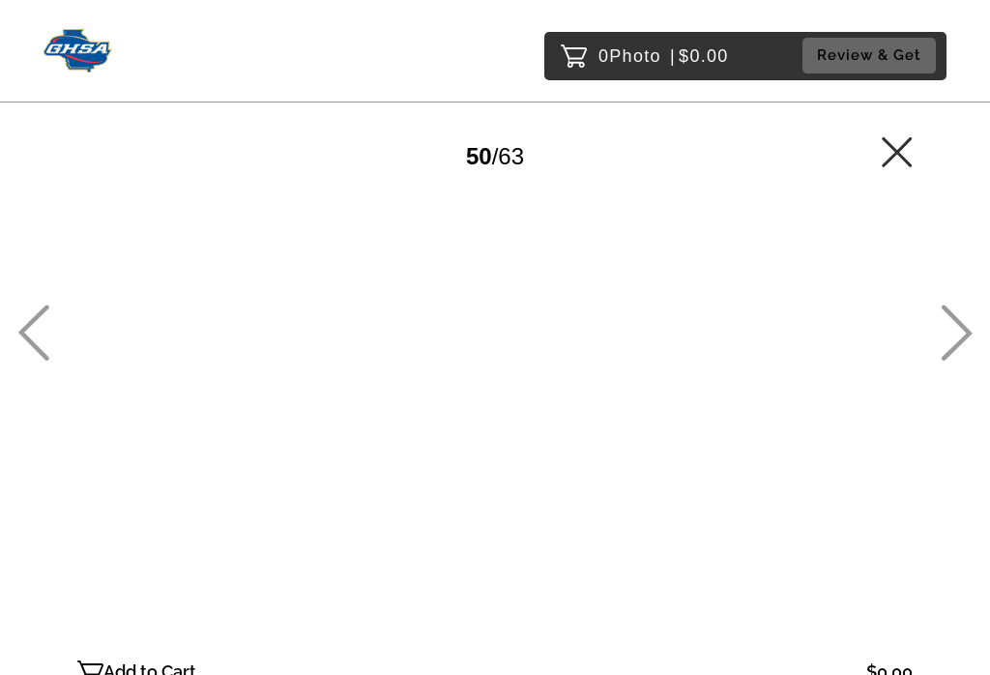
click at [958, 349] on icon at bounding box center [957, 333] width 32 height 56
click at [962, 342] on icon at bounding box center [957, 333] width 31 height 56
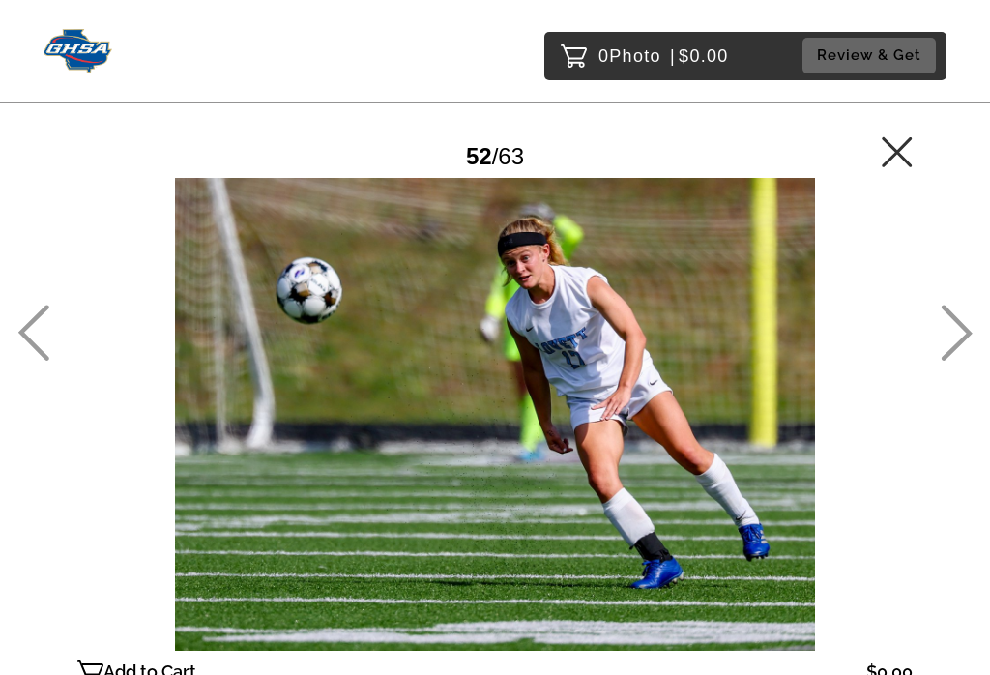
click at [962, 348] on icon at bounding box center [957, 333] width 32 height 56
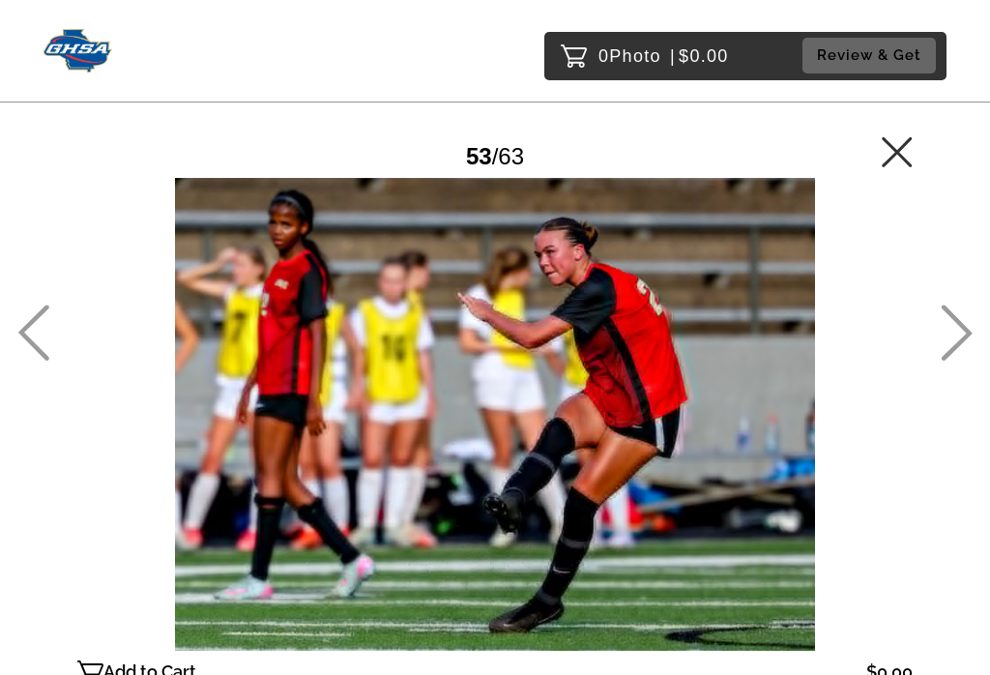
click at [963, 349] on icon at bounding box center [957, 333] width 32 height 56
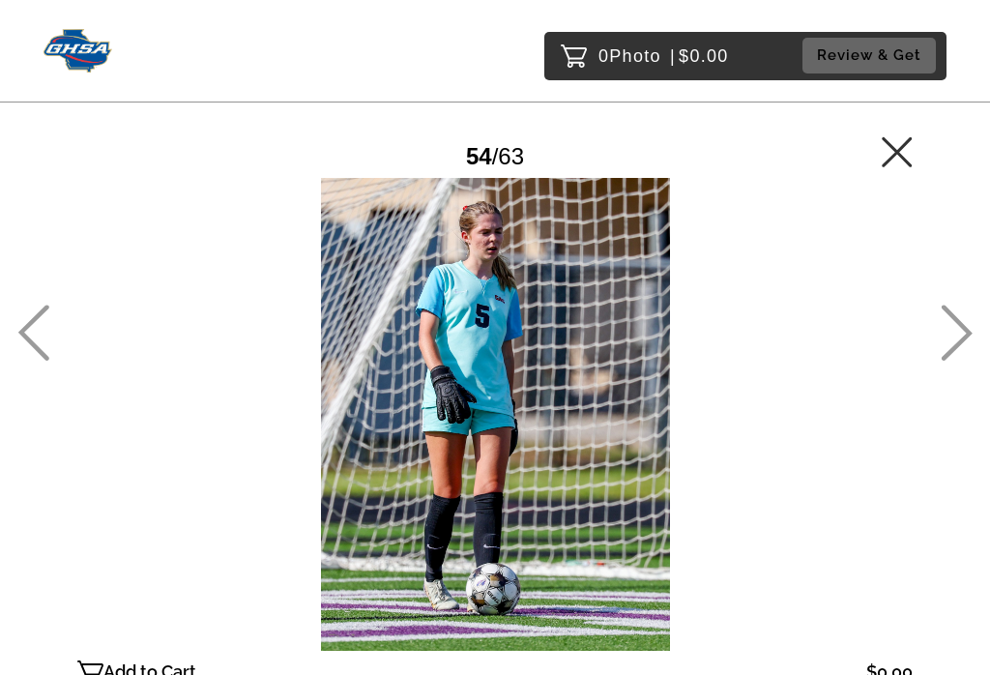
click at [962, 348] on icon at bounding box center [957, 333] width 32 height 56
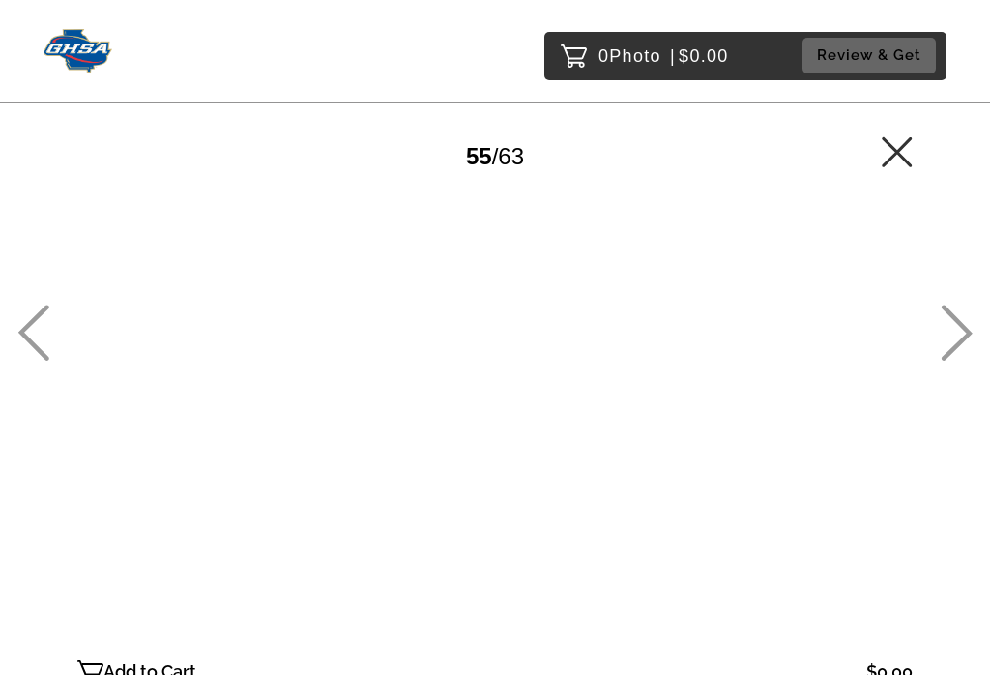
click at [955, 345] on icon at bounding box center [957, 333] width 32 height 56
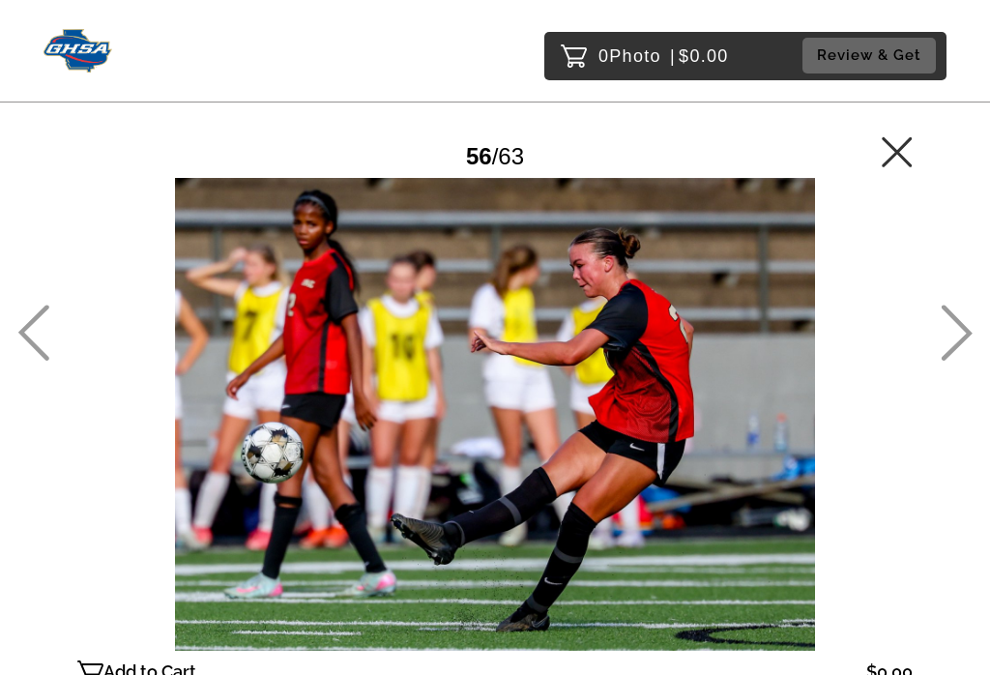
click at [957, 348] on icon at bounding box center [957, 333] width 32 height 56
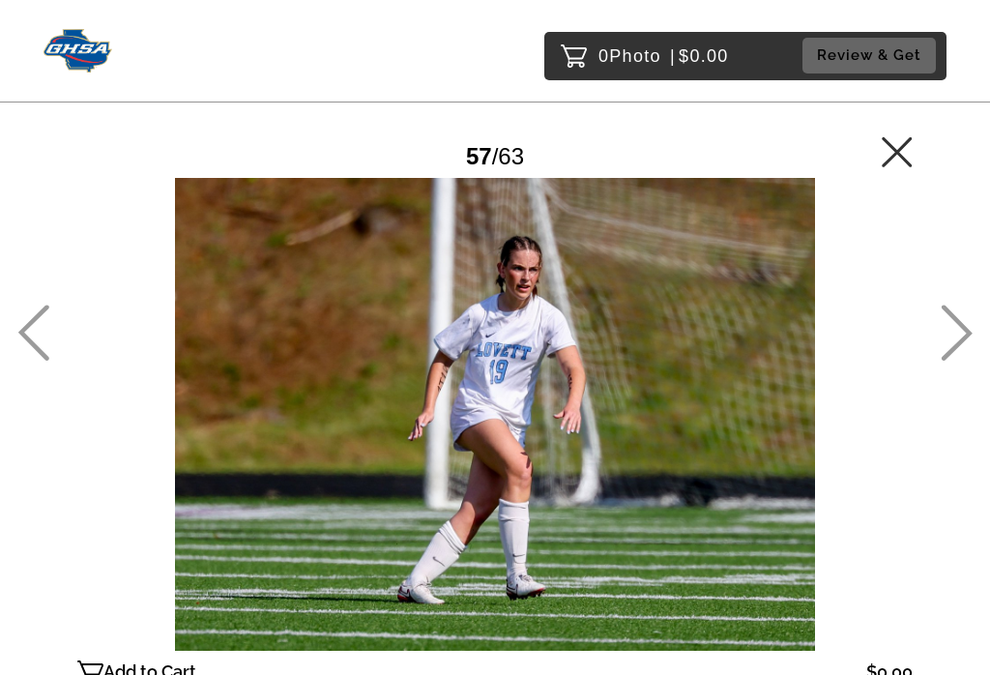
click at [958, 348] on icon at bounding box center [957, 333] width 32 height 56
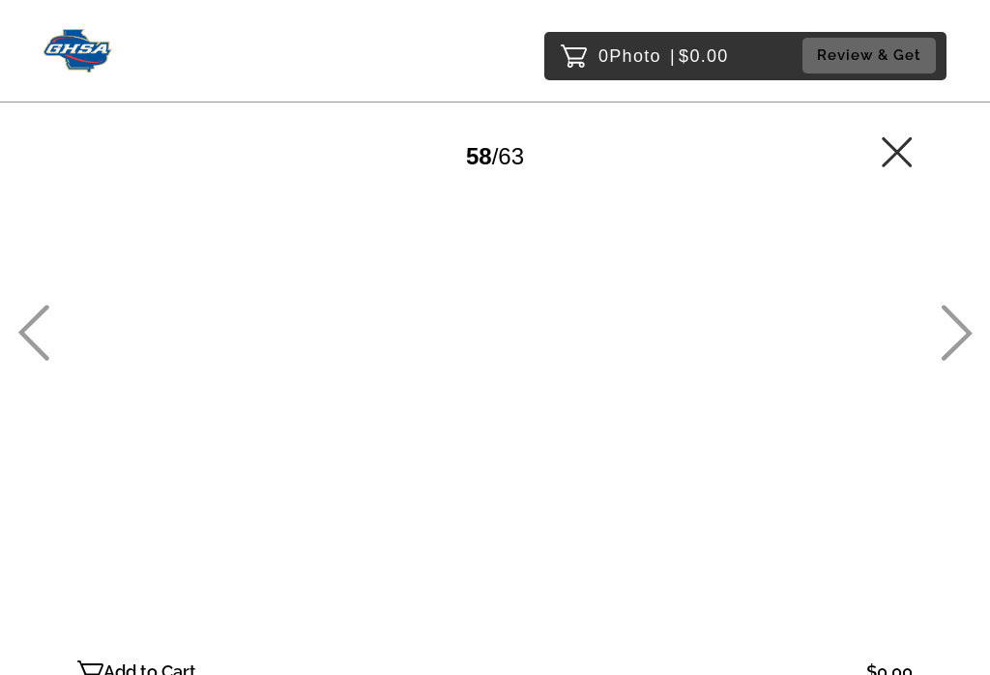
click at [963, 347] on icon at bounding box center [957, 333] width 32 height 56
click at [964, 345] on icon at bounding box center [957, 333] width 31 height 56
click at [965, 345] on icon at bounding box center [957, 333] width 31 height 56
click at [966, 345] on icon at bounding box center [957, 333] width 31 height 56
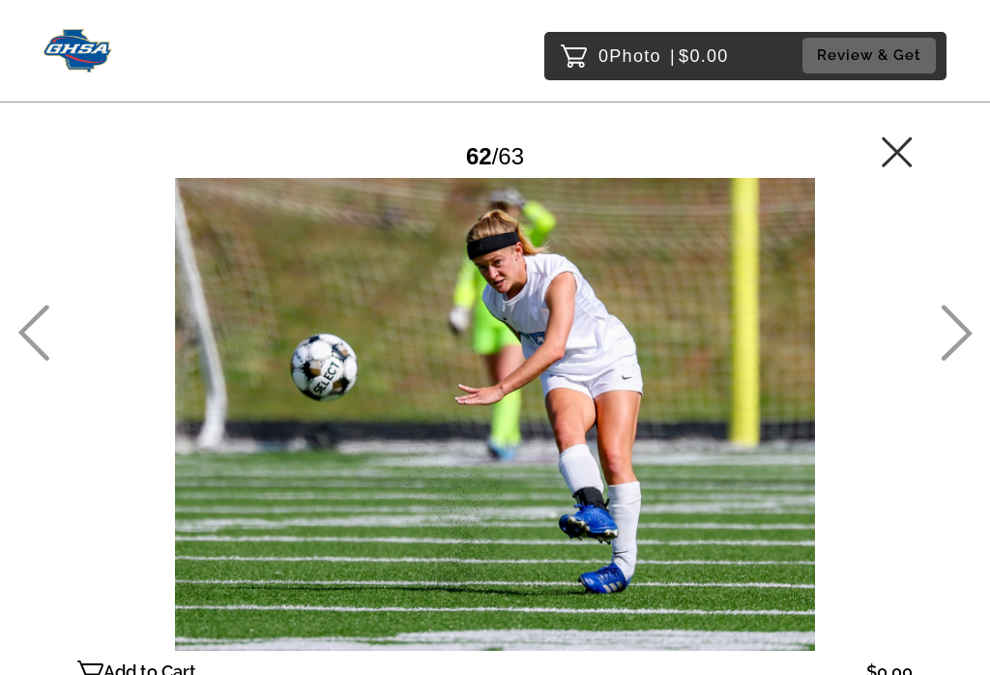
click at [965, 343] on icon at bounding box center [957, 333] width 31 height 56
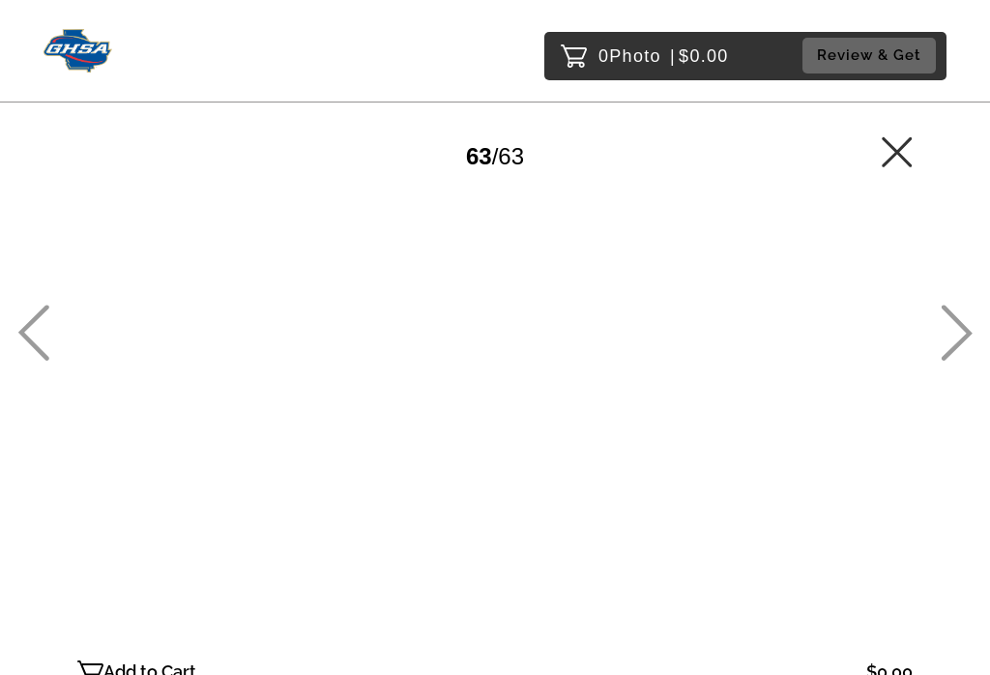
click at [964, 347] on icon at bounding box center [957, 333] width 32 height 56
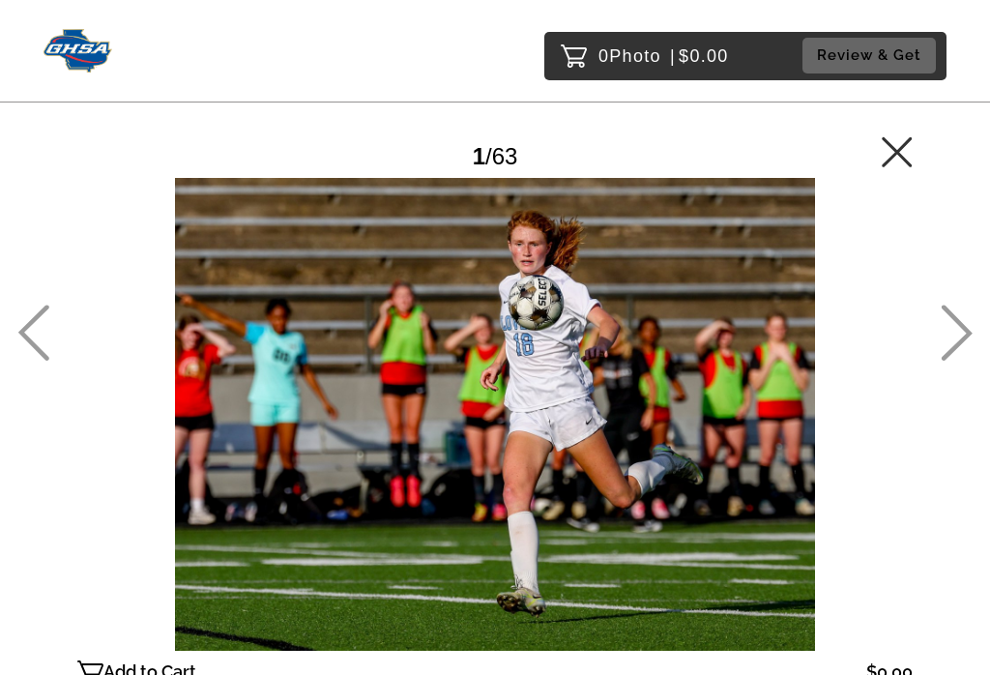
click at [903, 150] on icon at bounding box center [897, 151] width 31 height 31
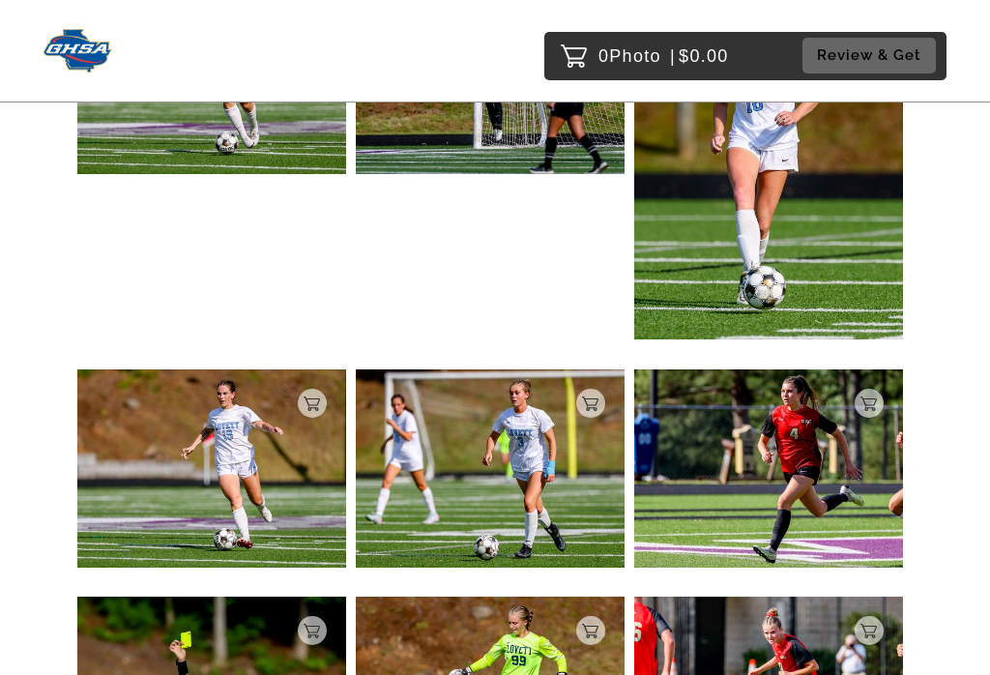
scroll to position [1640, 0]
